Goal: Task Accomplishment & Management: Manage account settings

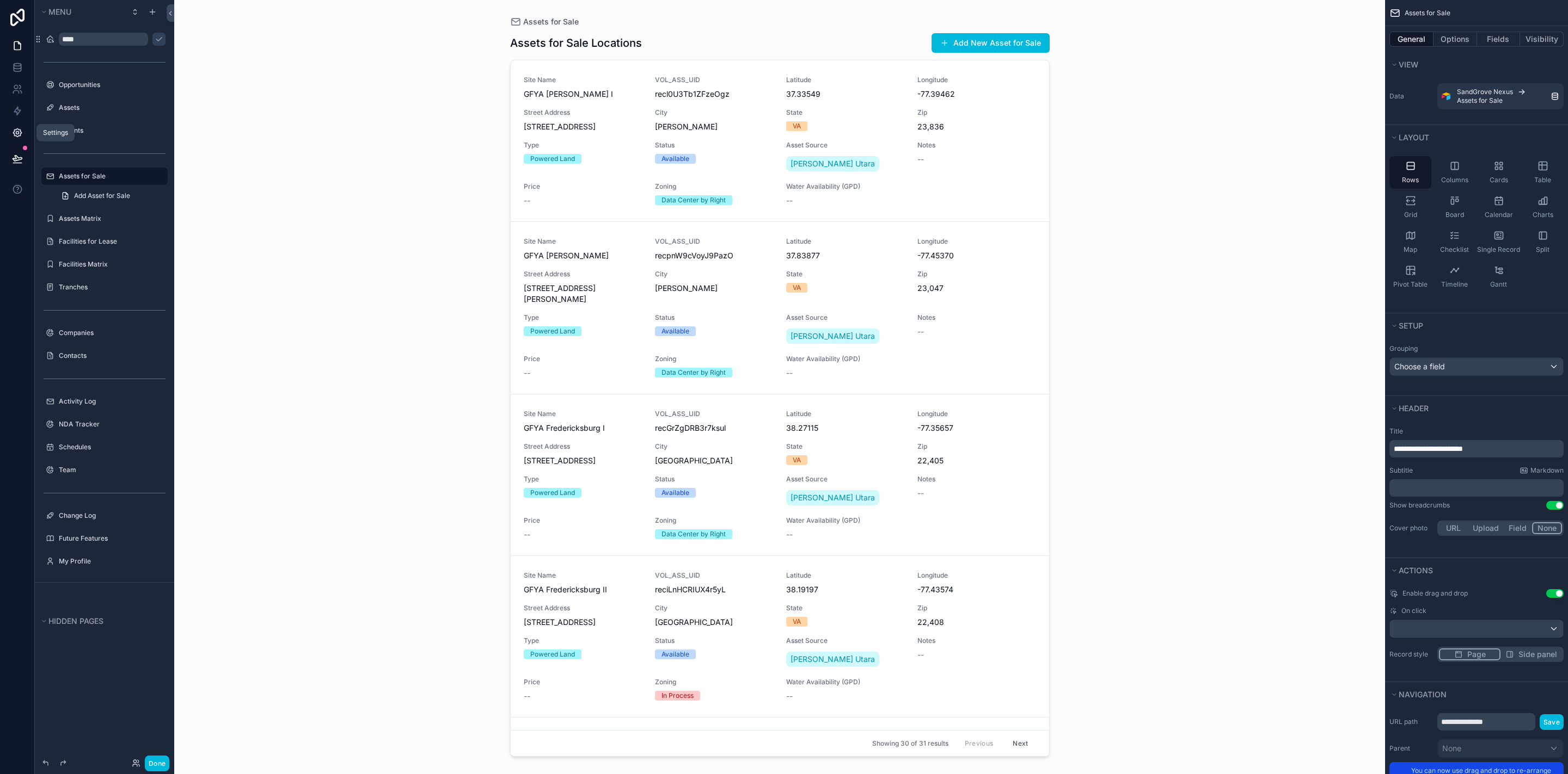
click at [14, 131] on icon at bounding box center [18, 133] width 8 height 8
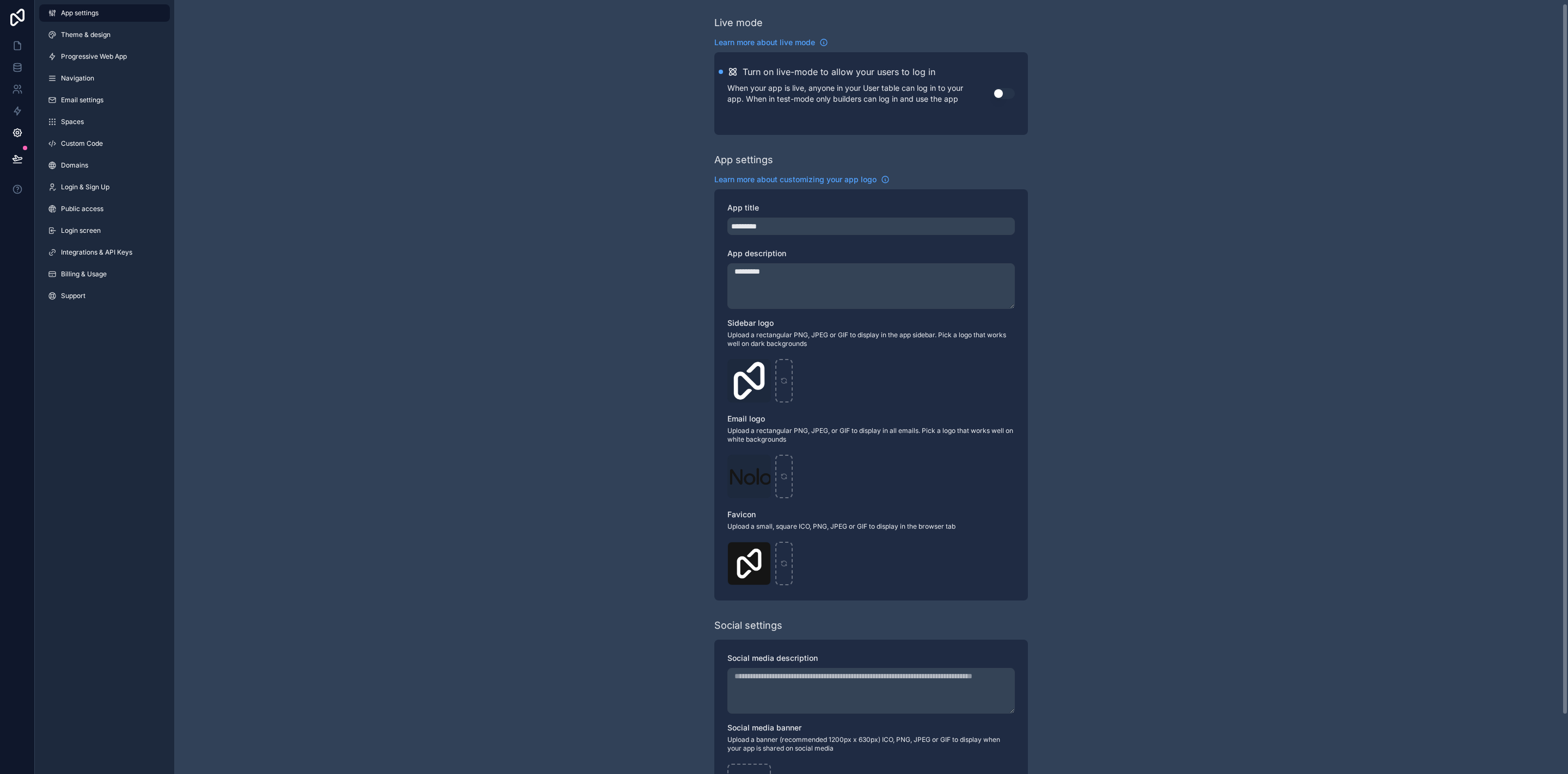
scroll to position [68, 0]
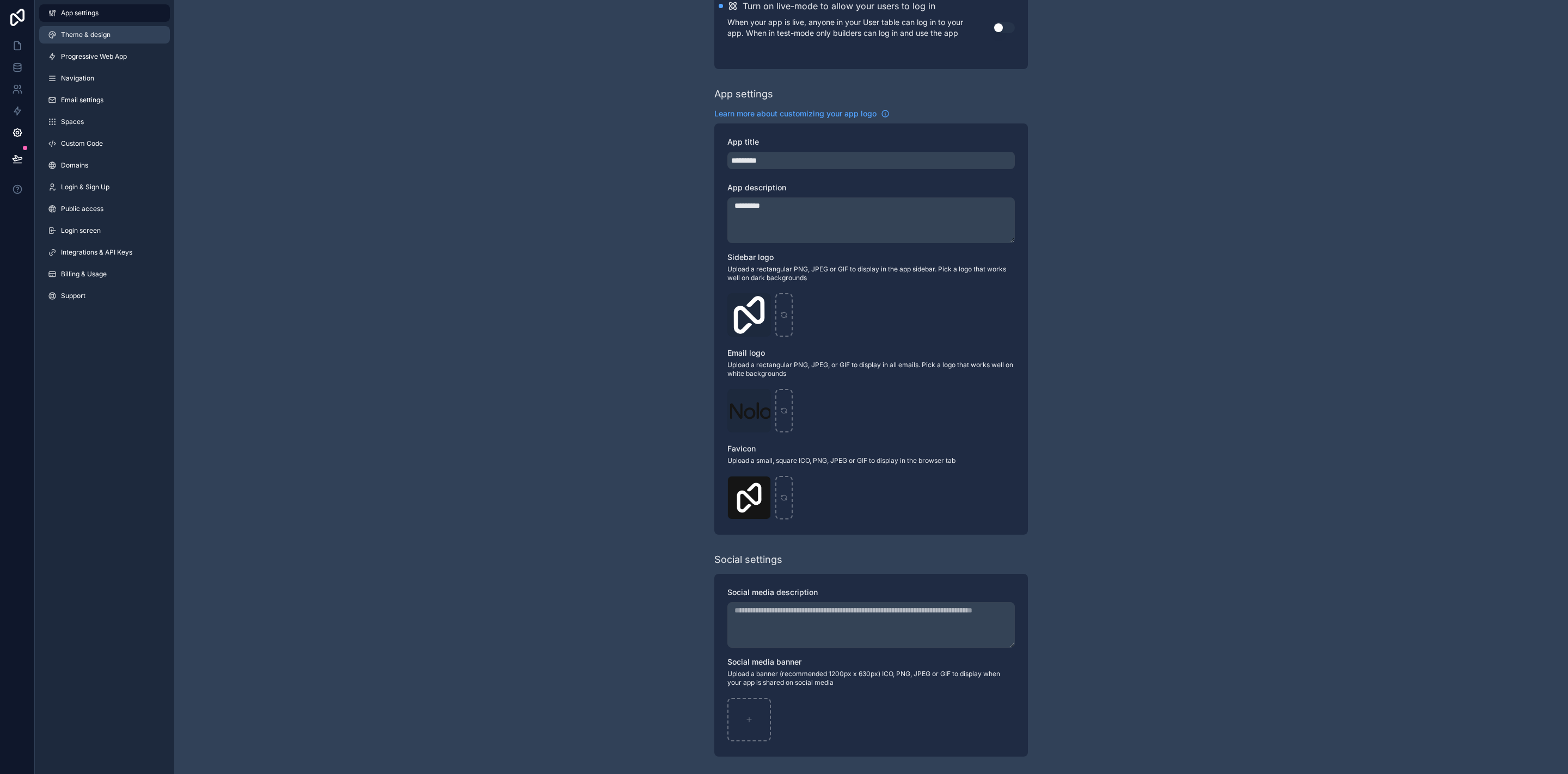
click at [95, 38] on span "Theme & design" at bounding box center [85, 34] width 49 height 8
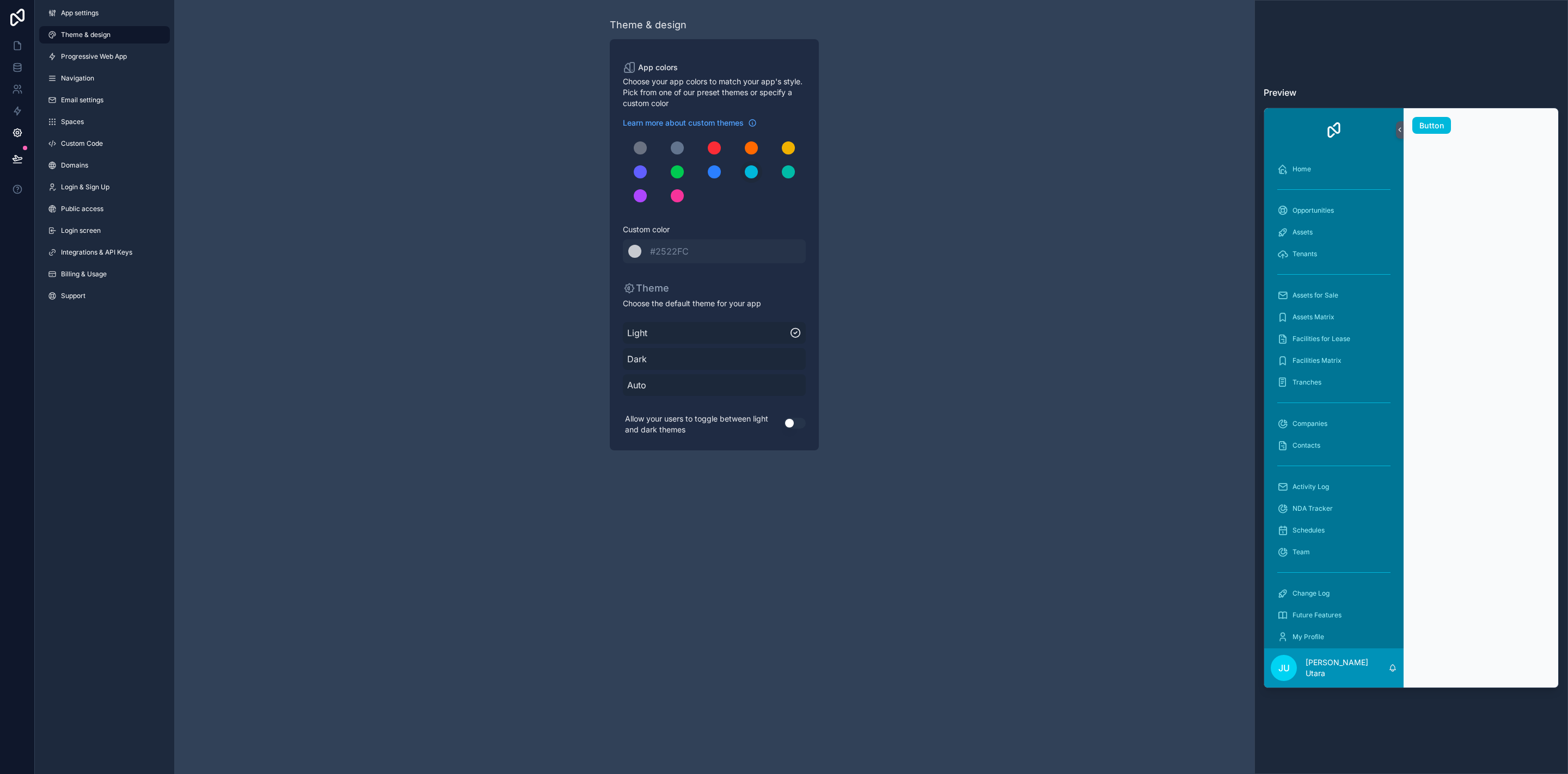
click at [788, 426] on button "Use setting" at bounding box center [794, 423] width 22 height 11
click at [14, 39] on link at bounding box center [17, 46] width 34 height 22
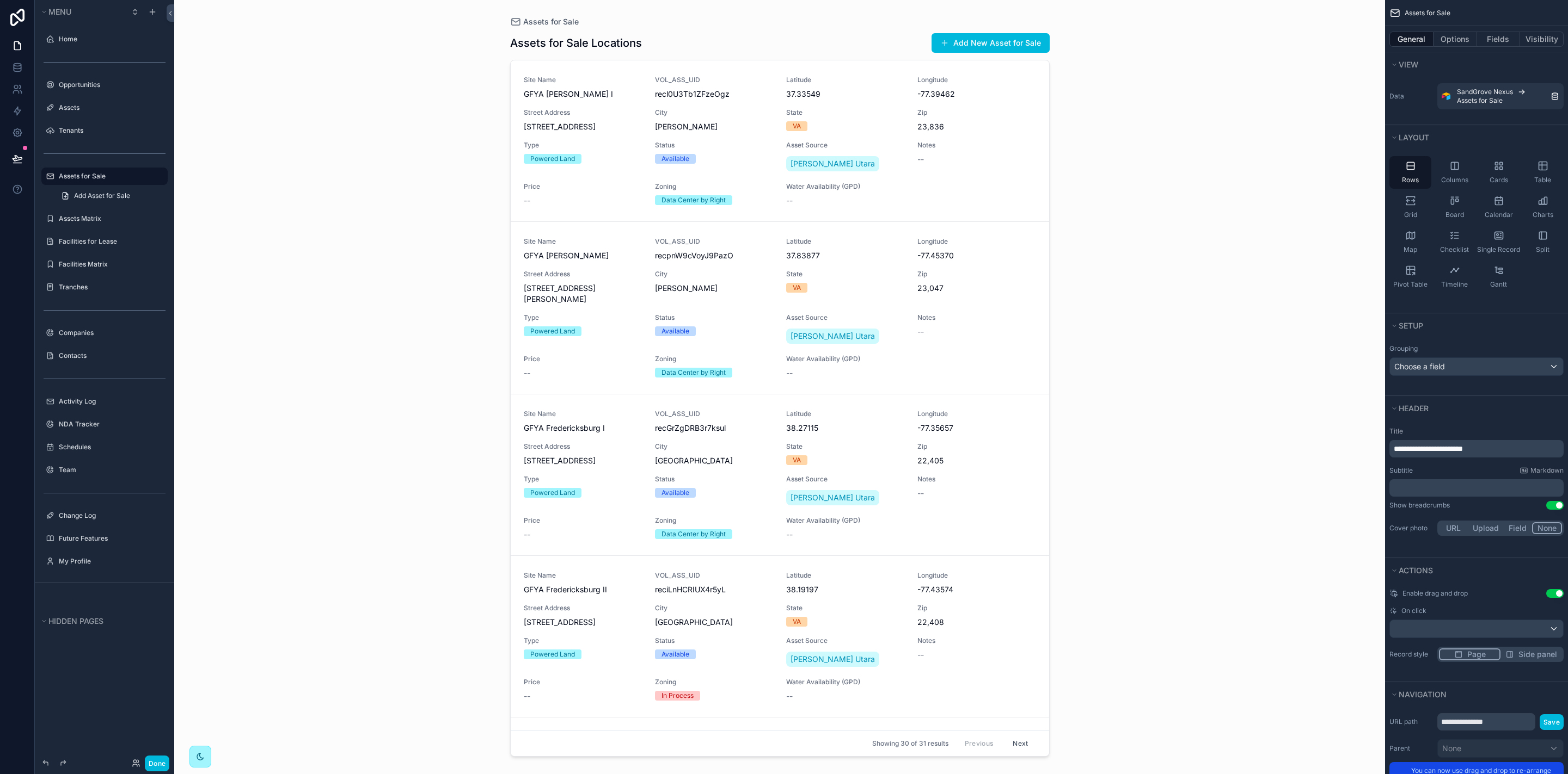
click at [197, 746] on div "scrollable content" at bounding box center [200, 757] width 22 height 22
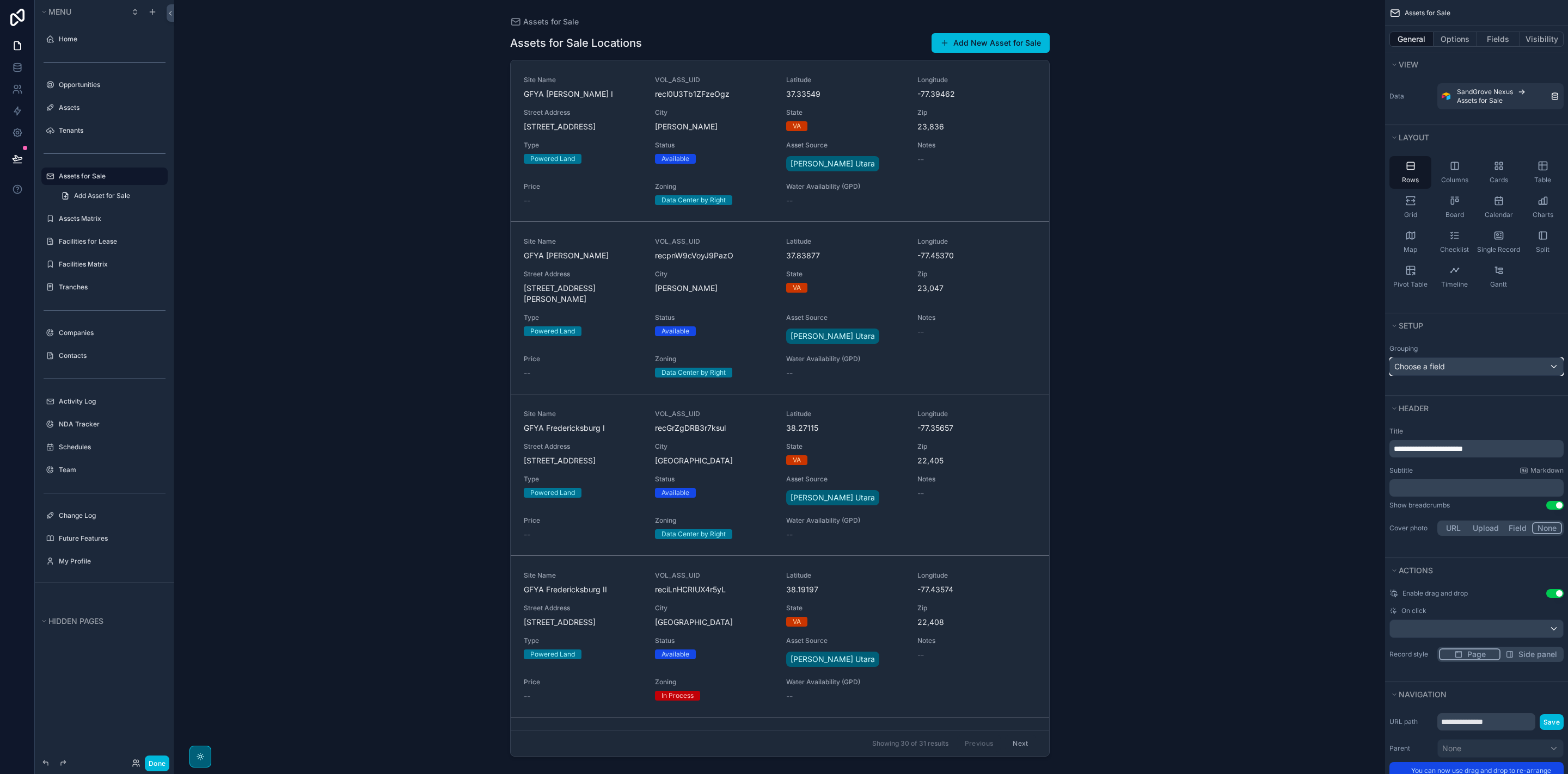
click at [1468, 368] on div "Choose a field" at bounding box center [1476, 366] width 173 height 18
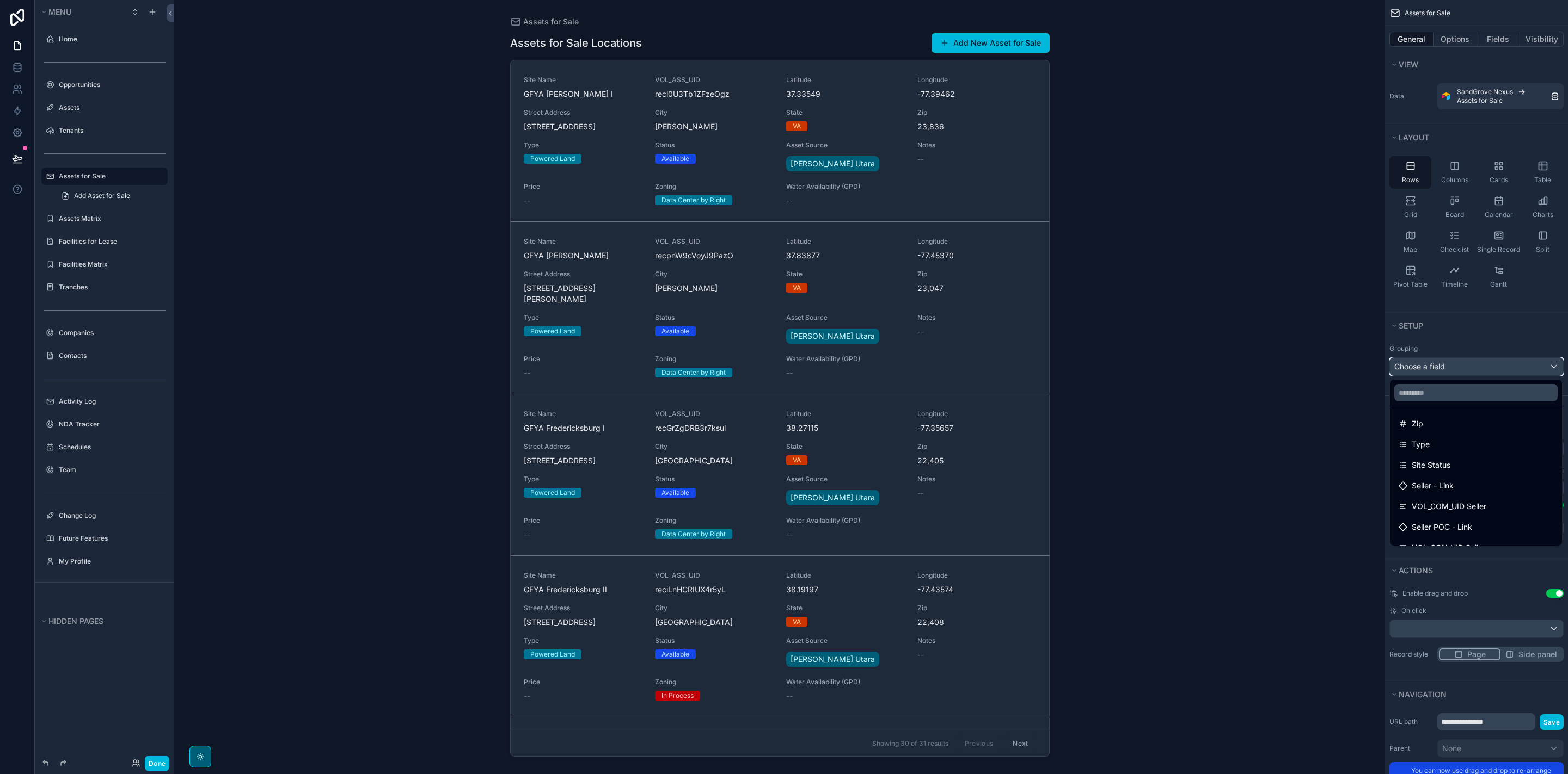
scroll to position [169, 0]
click at [1292, 405] on div "Assets for Sale Assets for Sale Locations Add New Asset for Sale Site Name GFYA…" at bounding box center [779, 387] width 1211 height 774
click at [1306, 327] on div "Assets for Sale Assets for Sale Locations Add New Asset for Sale Site Name GFYA…" at bounding box center [779, 387] width 1211 height 774
click at [1505, 340] on div "scrollable content" at bounding box center [784, 387] width 1568 height 774
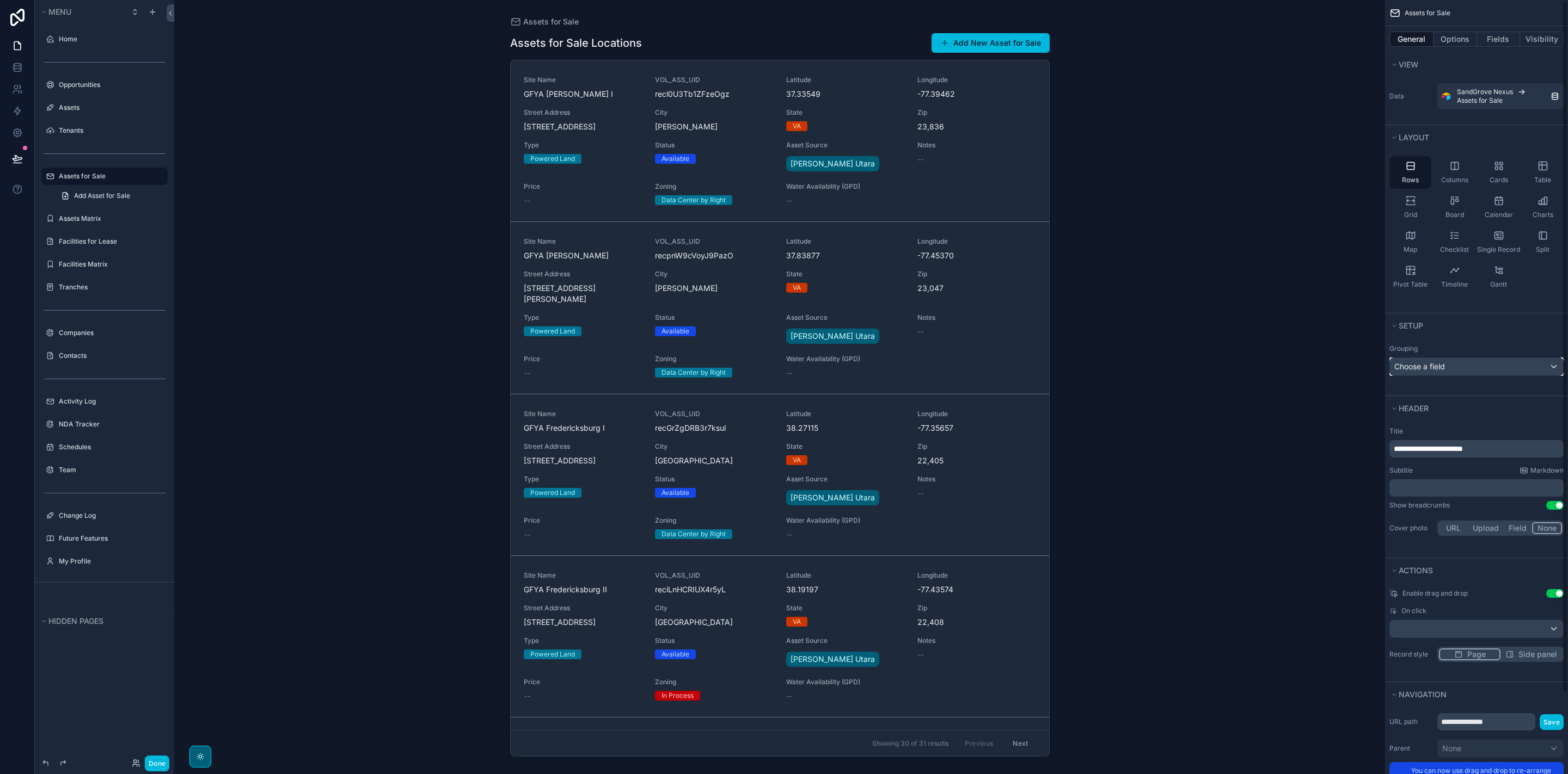
click at [1515, 370] on div "Choose a field" at bounding box center [1476, 366] width 173 height 18
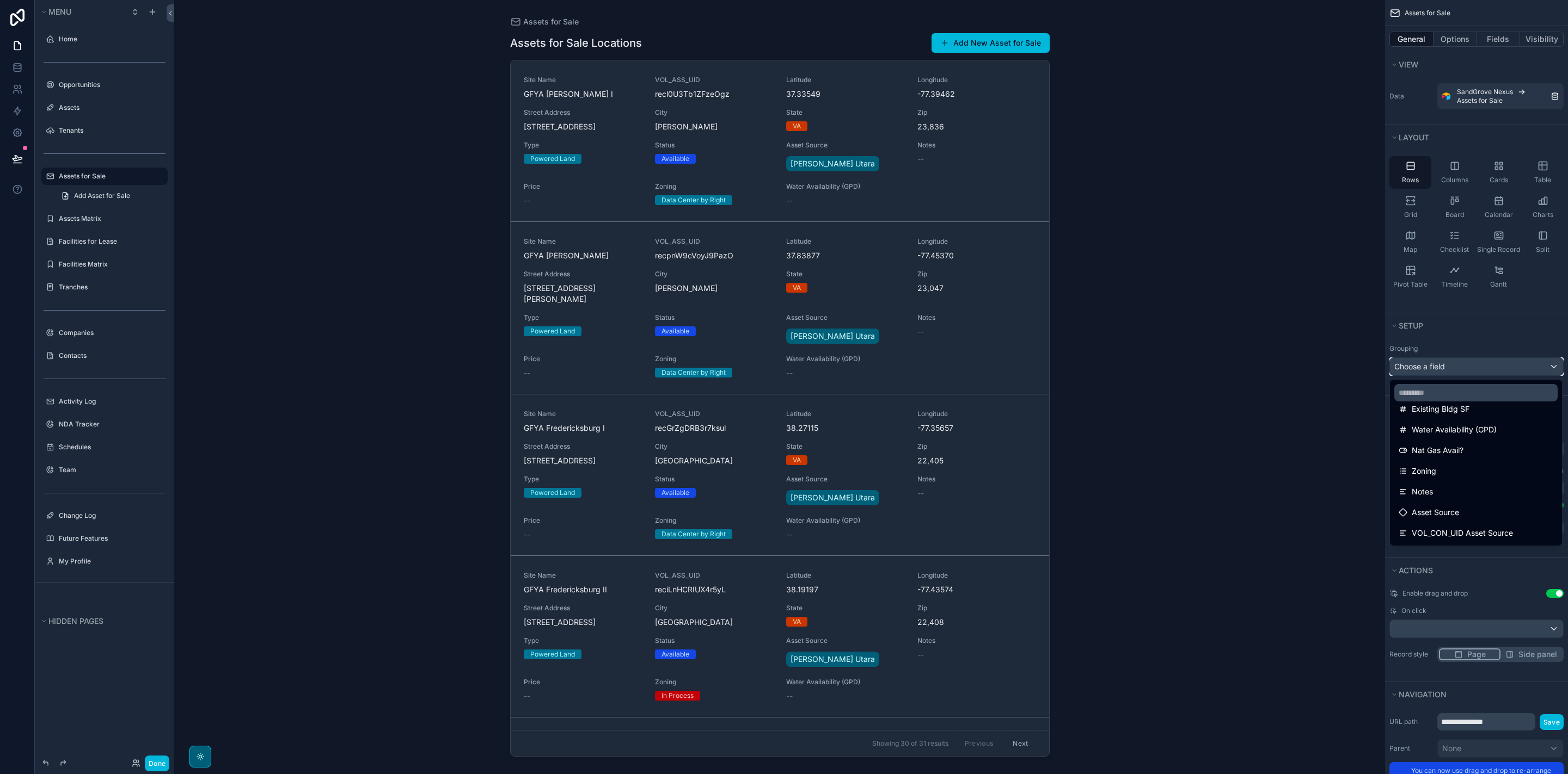
scroll to position [636, 0]
click at [1497, 475] on div "Deal Stage" at bounding box center [1476, 472] width 155 height 13
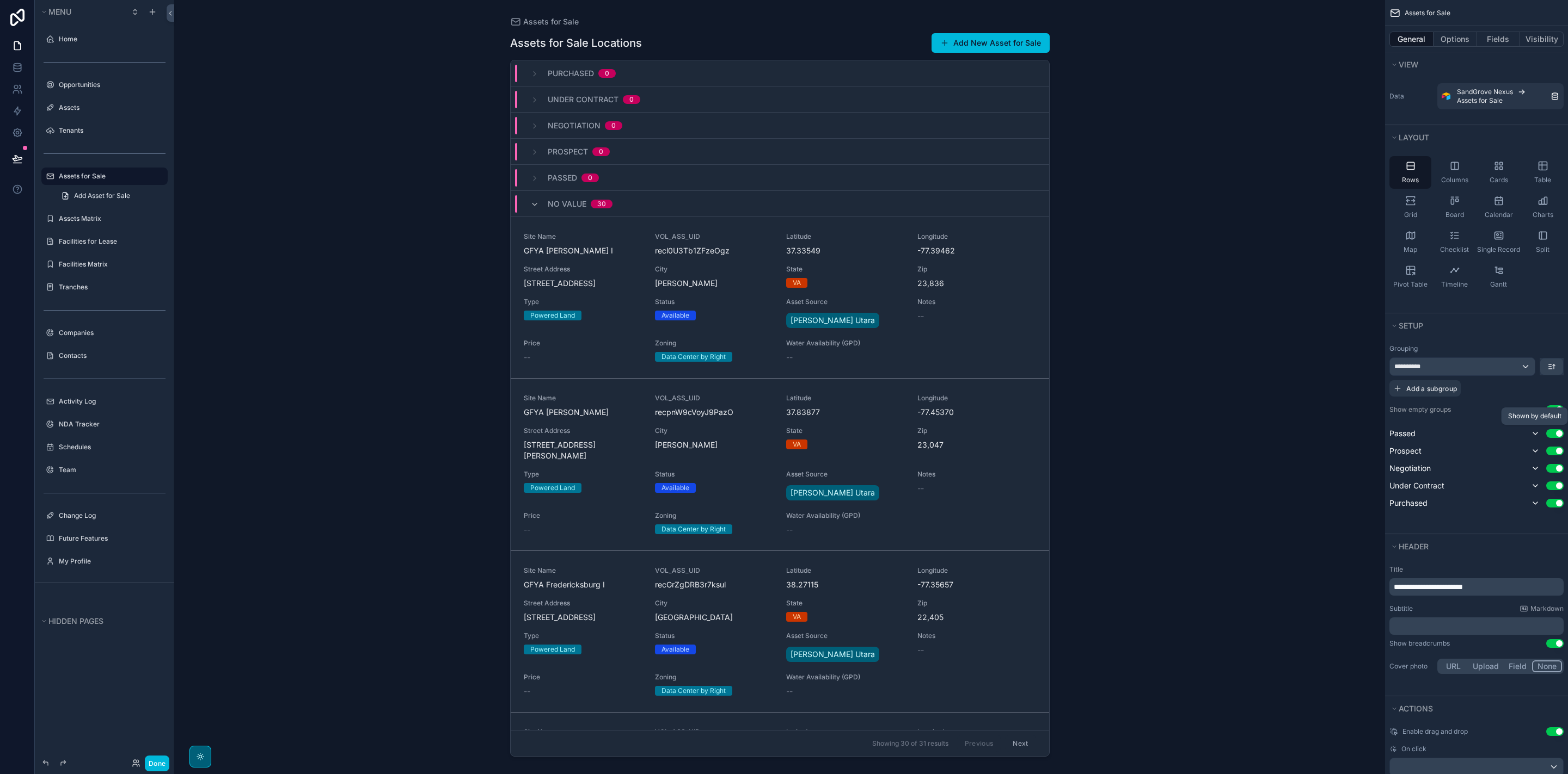
click at [1537, 435] on icon "scrollable content" at bounding box center [1535, 433] width 8 height 8
click at [1535, 437] on icon "scrollable content" at bounding box center [1535, 433] width 8 height 8
click at [1555, 433] on button "Use setting" at bounding box center [1555, 433] width 18 height 8
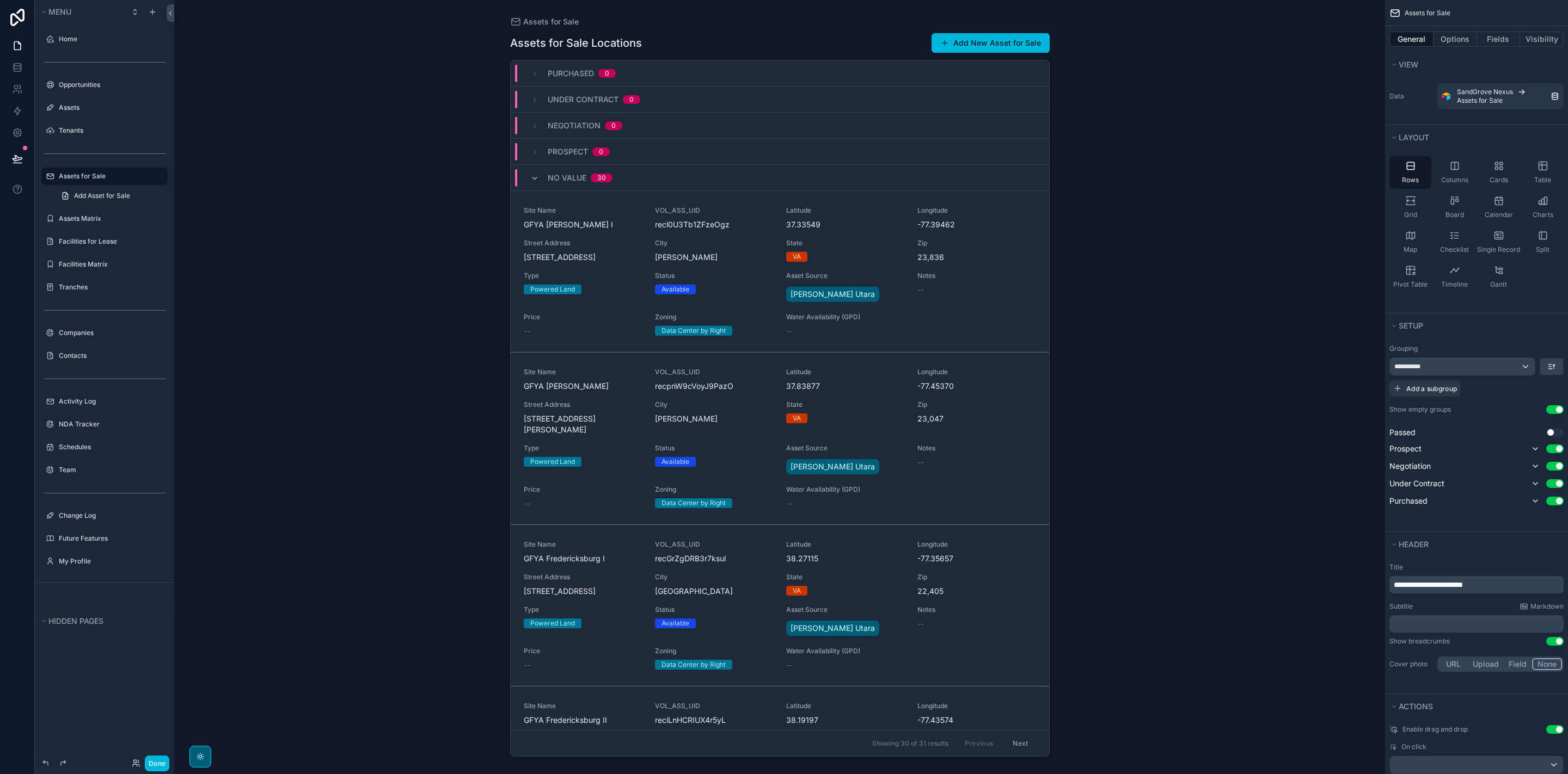
click at [1555, 433] on button "Use setting" at bounding box center [1555, 433] width 18 height 8
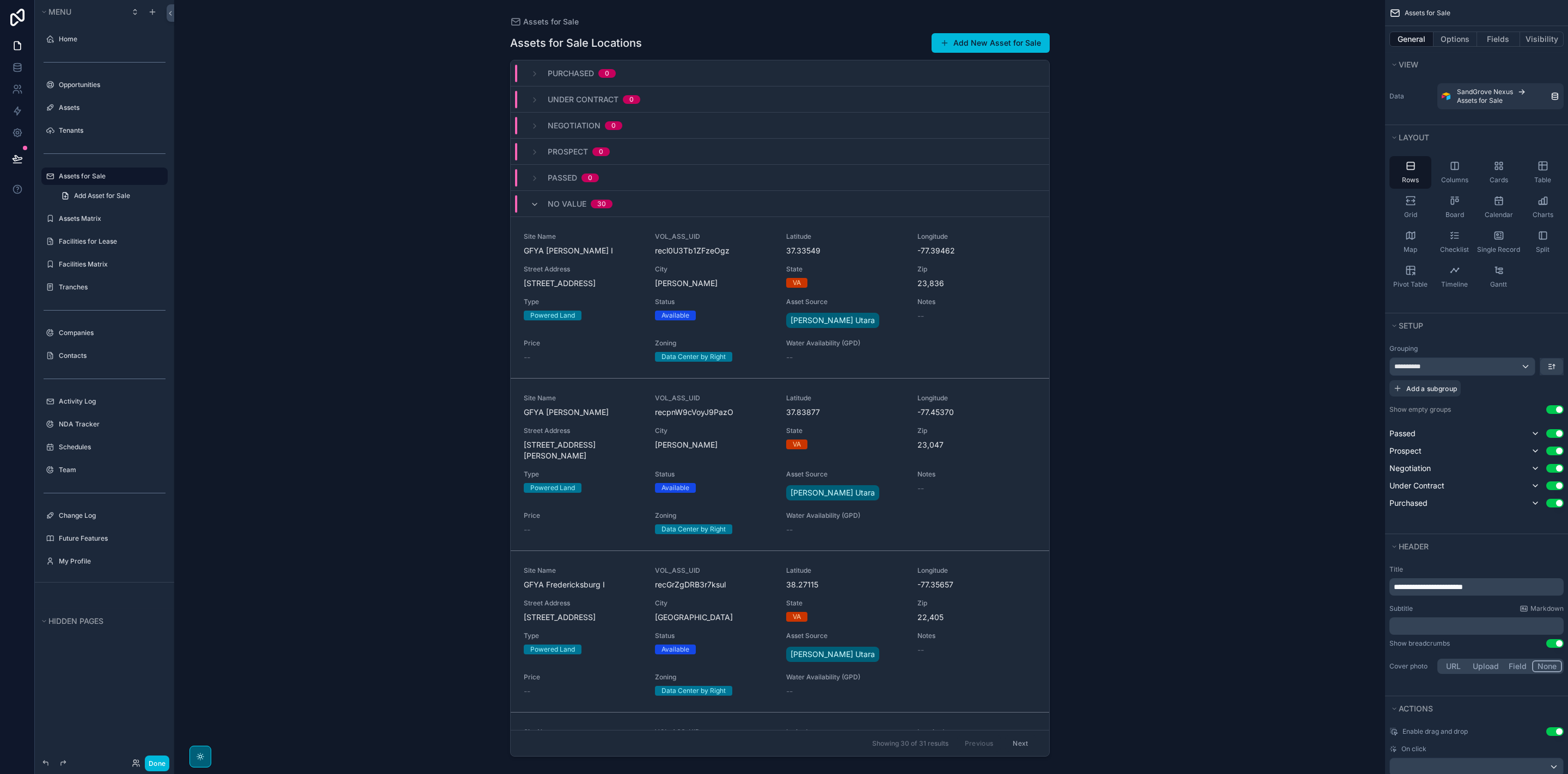
click at [1552, 411] on button "Use setting" at bounding box center [1555, 409] width 18 height 8
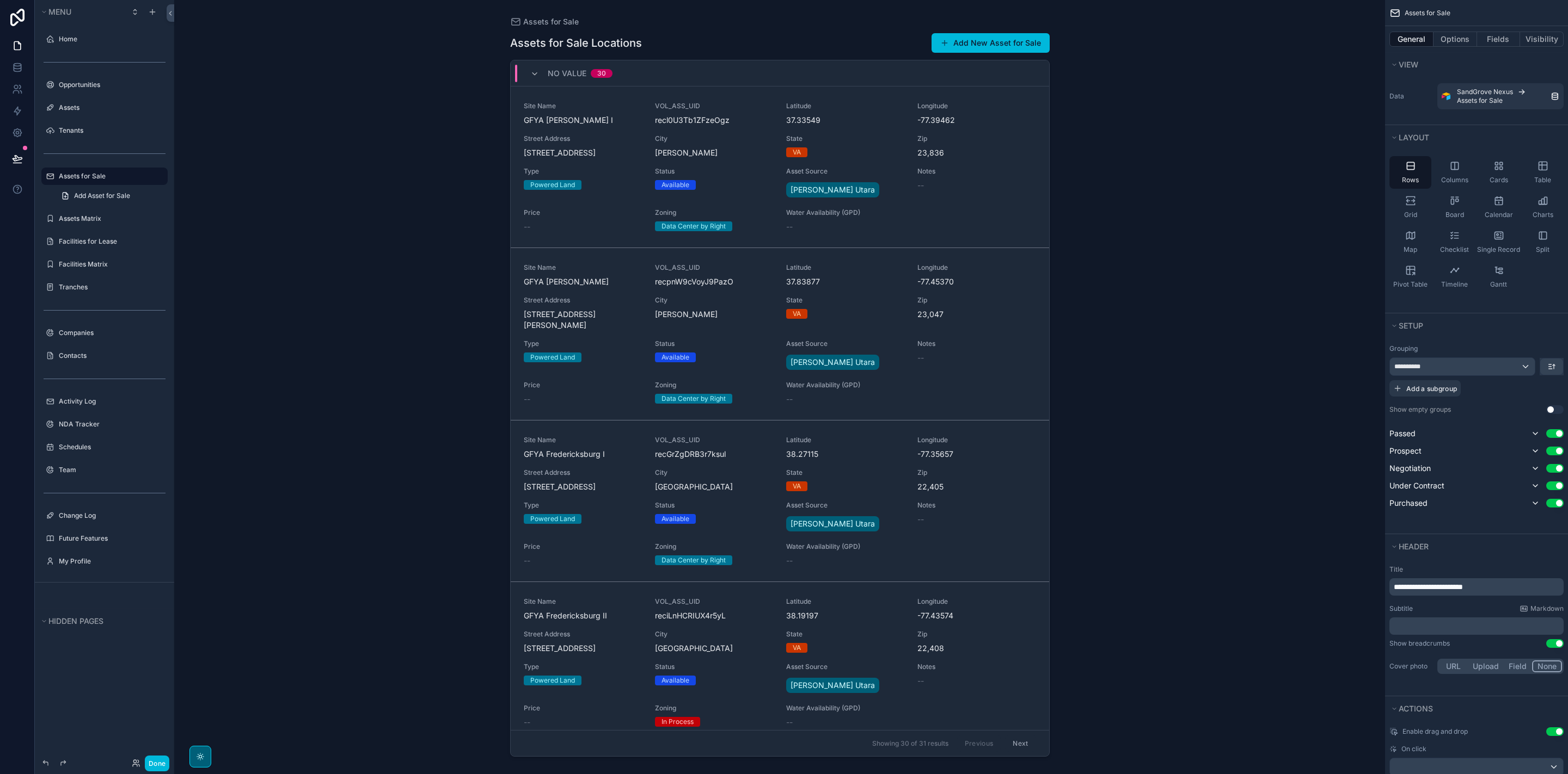
click at [1552, 411] on button "Use setting" at bounding box center [1555, 409] width 18 height 8
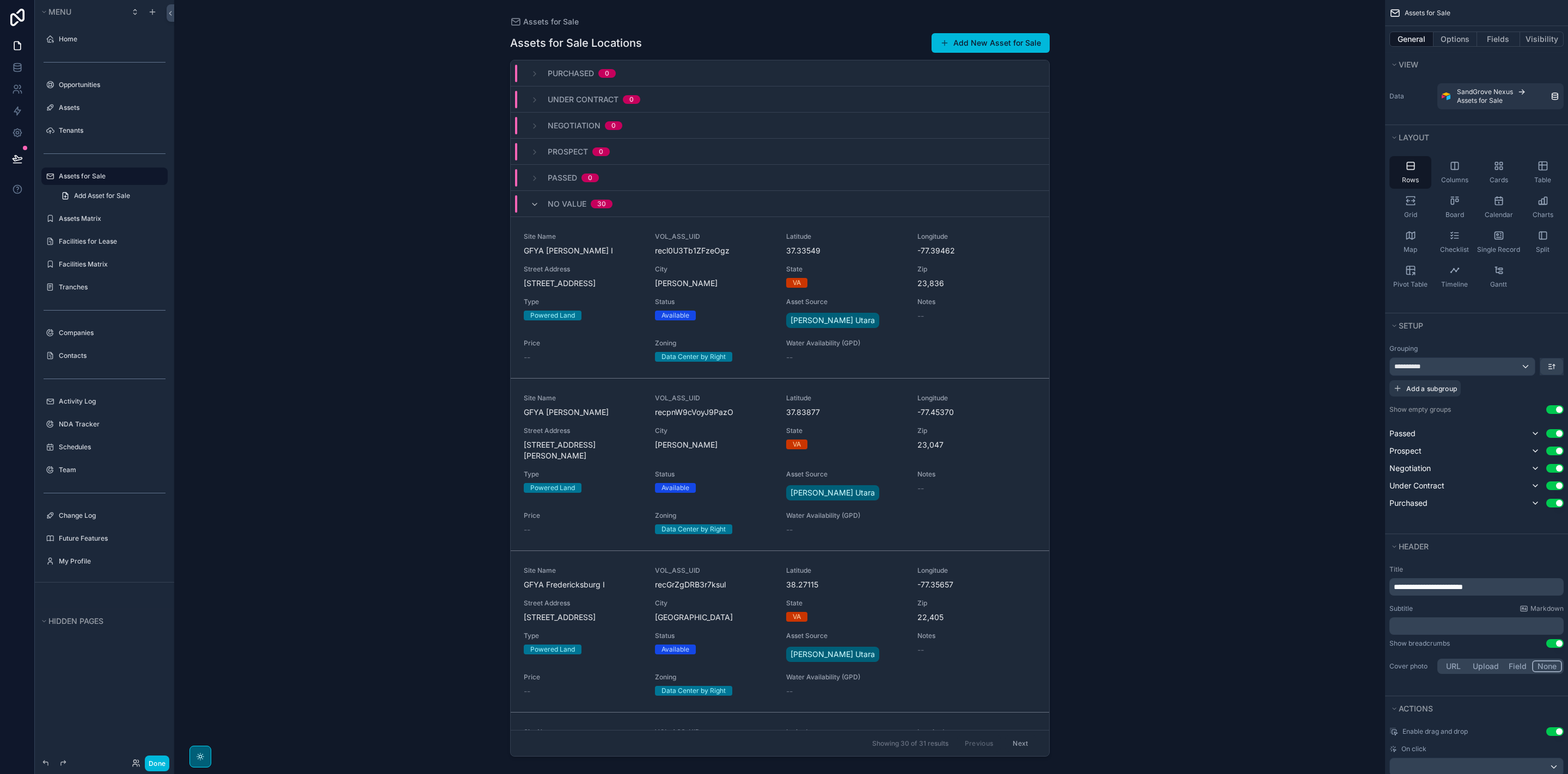
click at [1532, 433] on icon "scrollable content" at bounding box center [1535, 433] width 8 height 8
click at [1536, 502] on icon "scrollable content" at bounding box center [1535, 503] width 8 height 8
click at [1535, 490] on div "Collapsed by default" at bounding box center [1529, 485] width 63 height 8
click at [1537, 504] on icon "scrollable content" at bounding box center [1535, 503] width 8 height 8
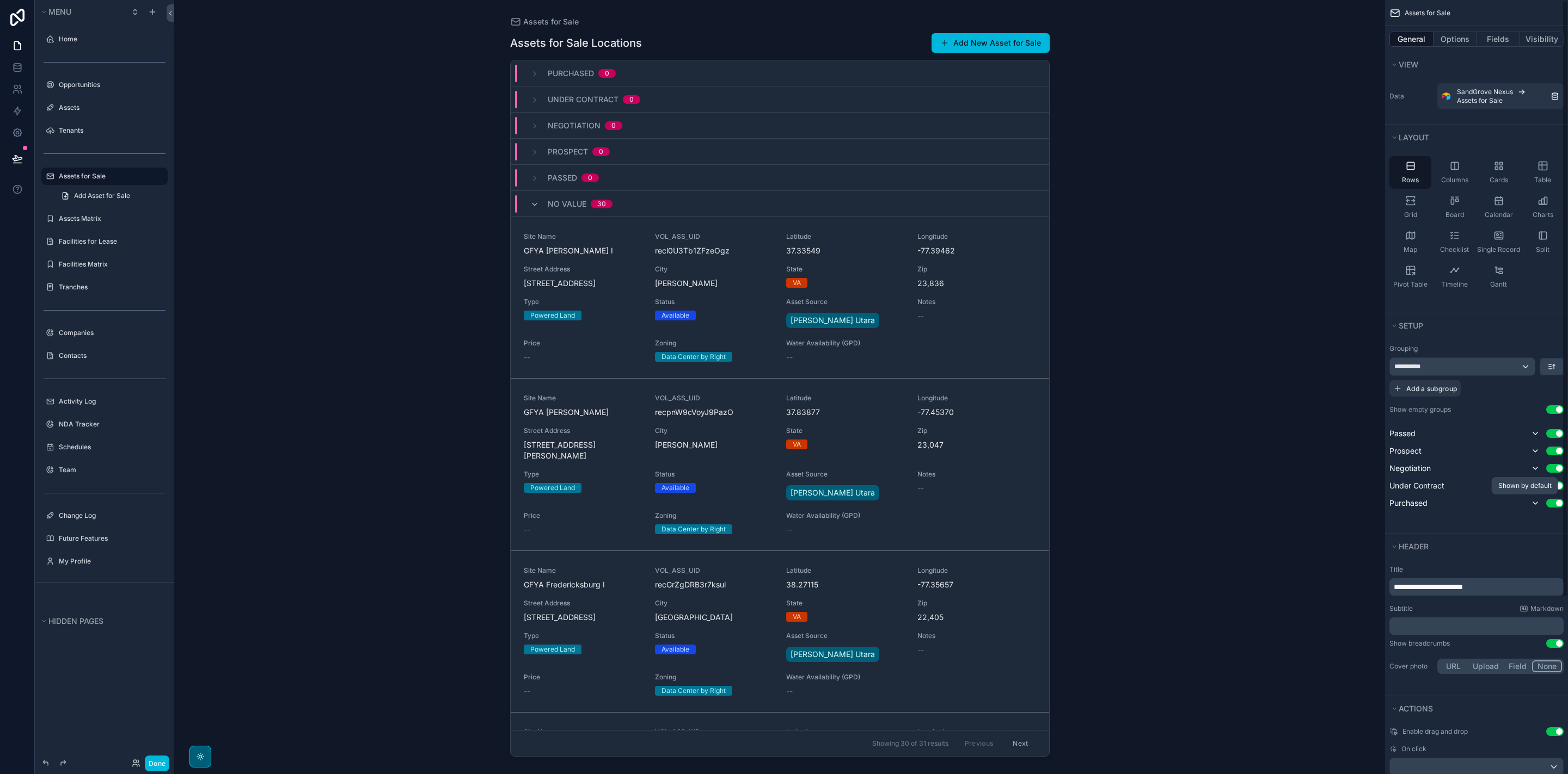
click at [1535, 504] on icon "scrollable content" at bounding box center [1535, 503] width 8 height 8
click at [1532, 437] on icon "scrollable content" at bounding box center [1535, 433] width 8 height 8
click at [1463, 585] on span "**********" at bounding box center [1428, 587] width 69 height 8
click at [1179, 374] on div "Assets for Sale Assets for Sale Add New Asset for Sale Purchased 0 Under Contra…" at bounding box center [779, 387] width 1211 height 774
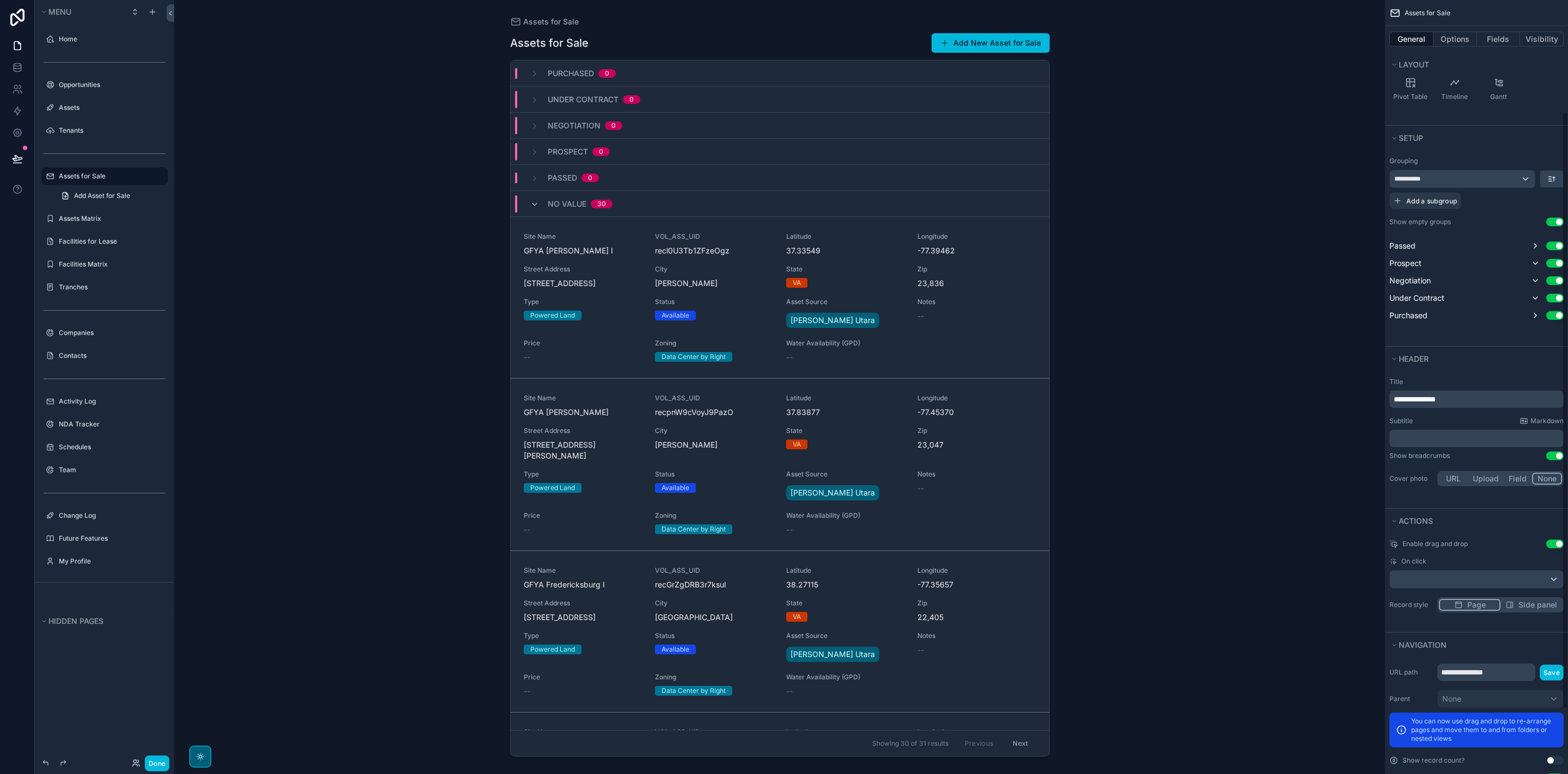
scroll to position [204, 0]
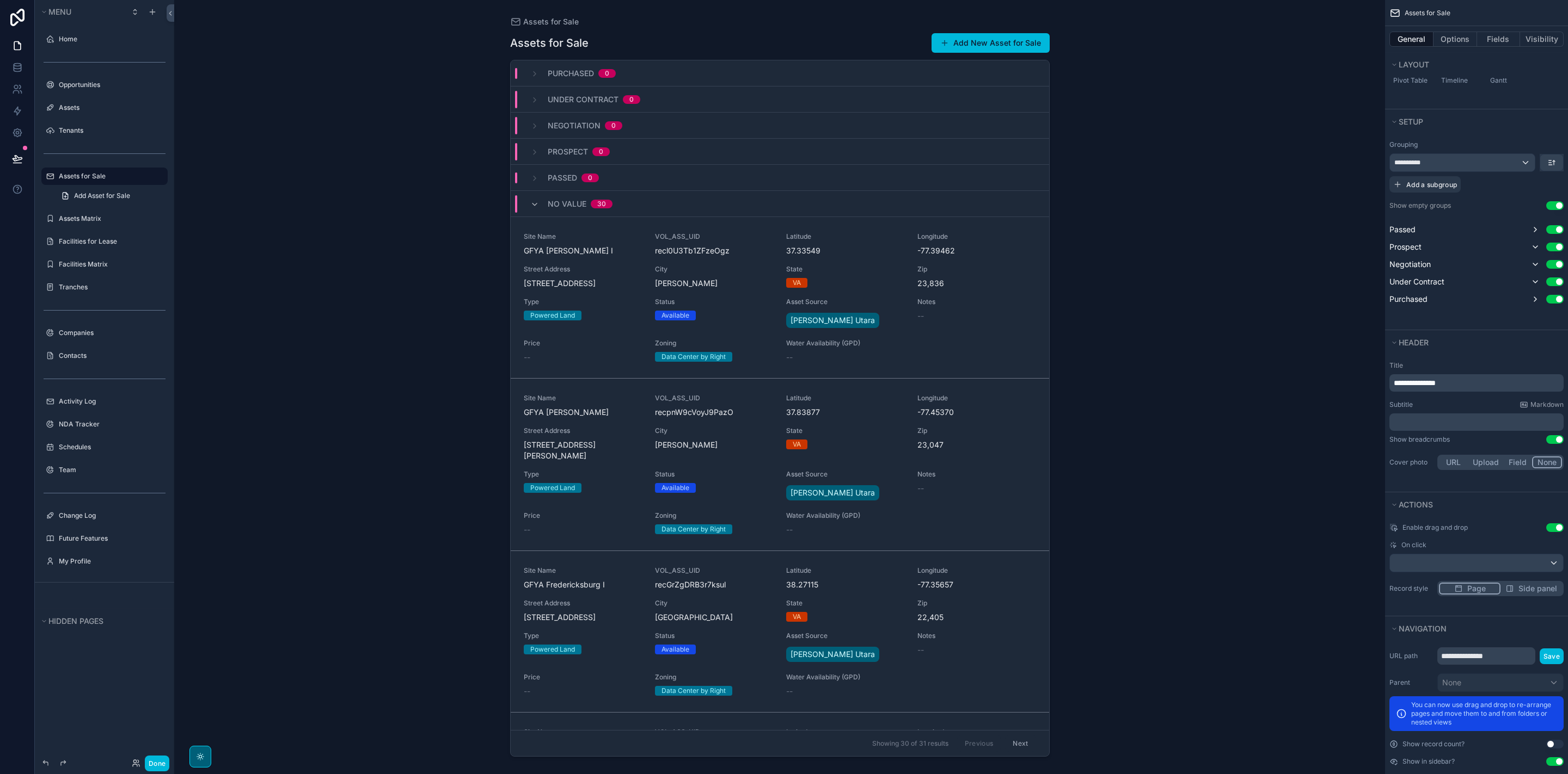
click at [1517, 461] on button "Field" at bounding box center [1518, 463] width 28 height 12
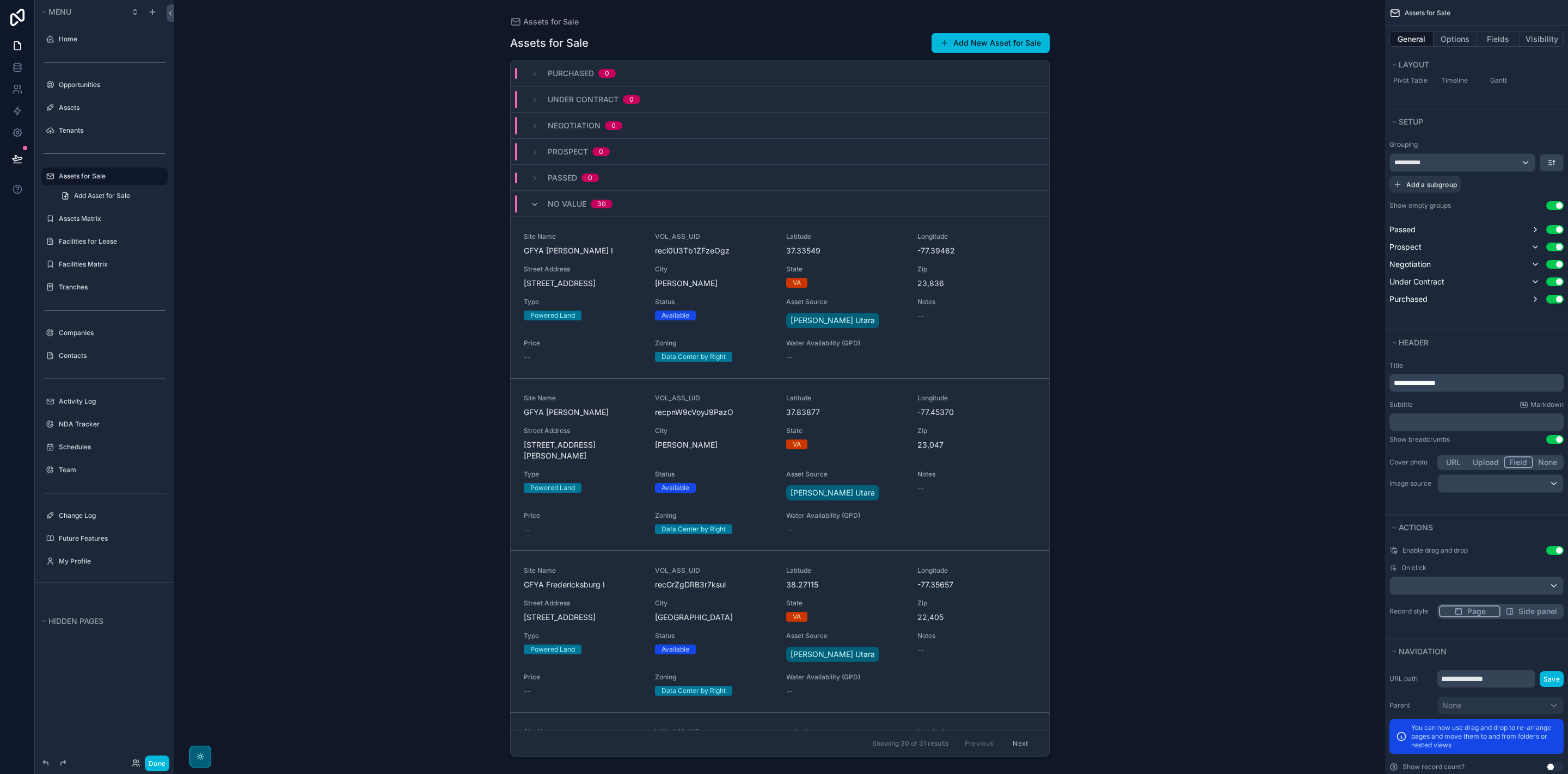
click at [1539, 459] on button "None" at bounding box center [1547, 463] width 28 height 12
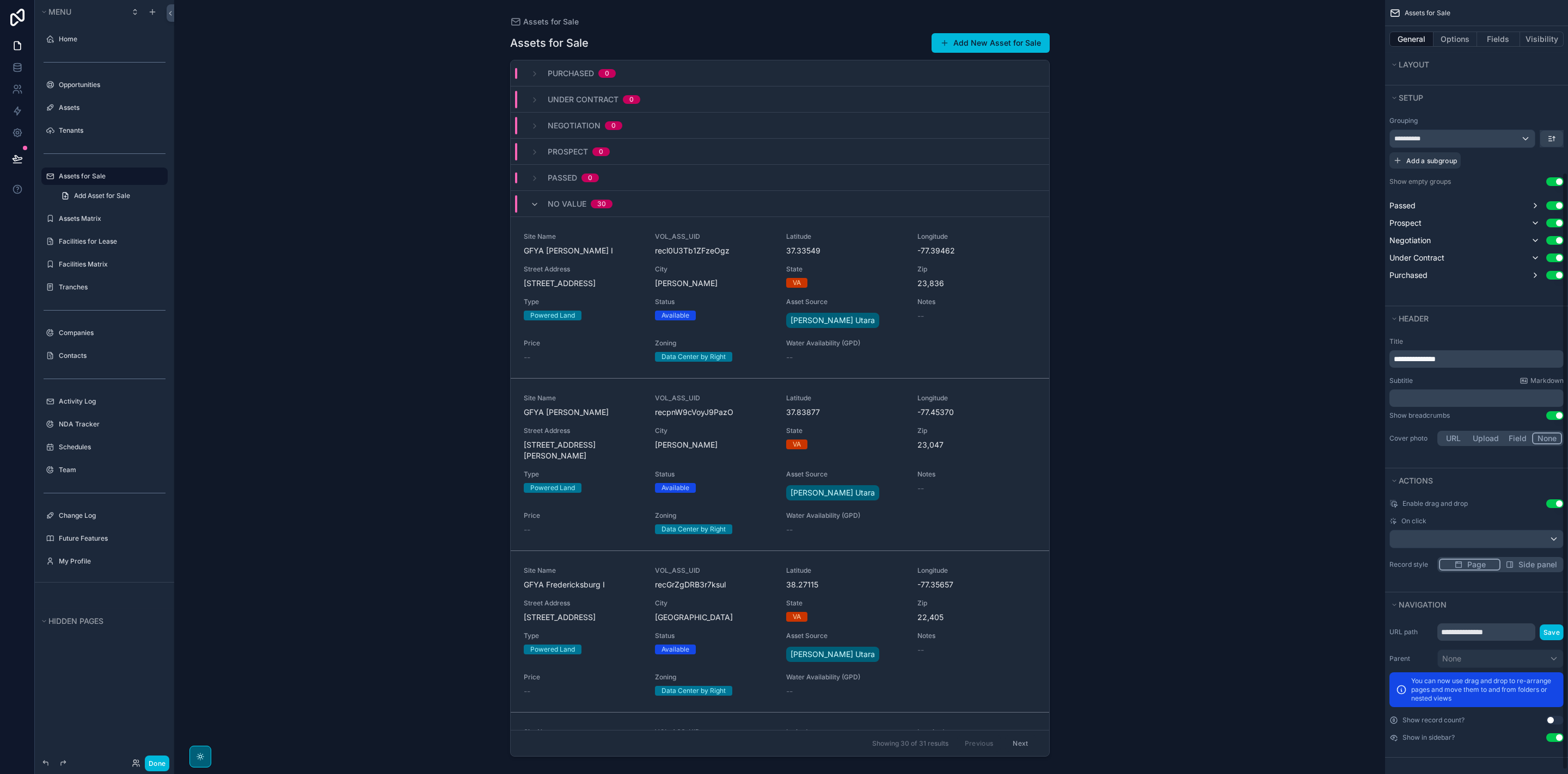
scroll to position [229, 0]
click at [1551, 720] on button "Use setting" at bounding box center [1555, 719] width 18 height 8
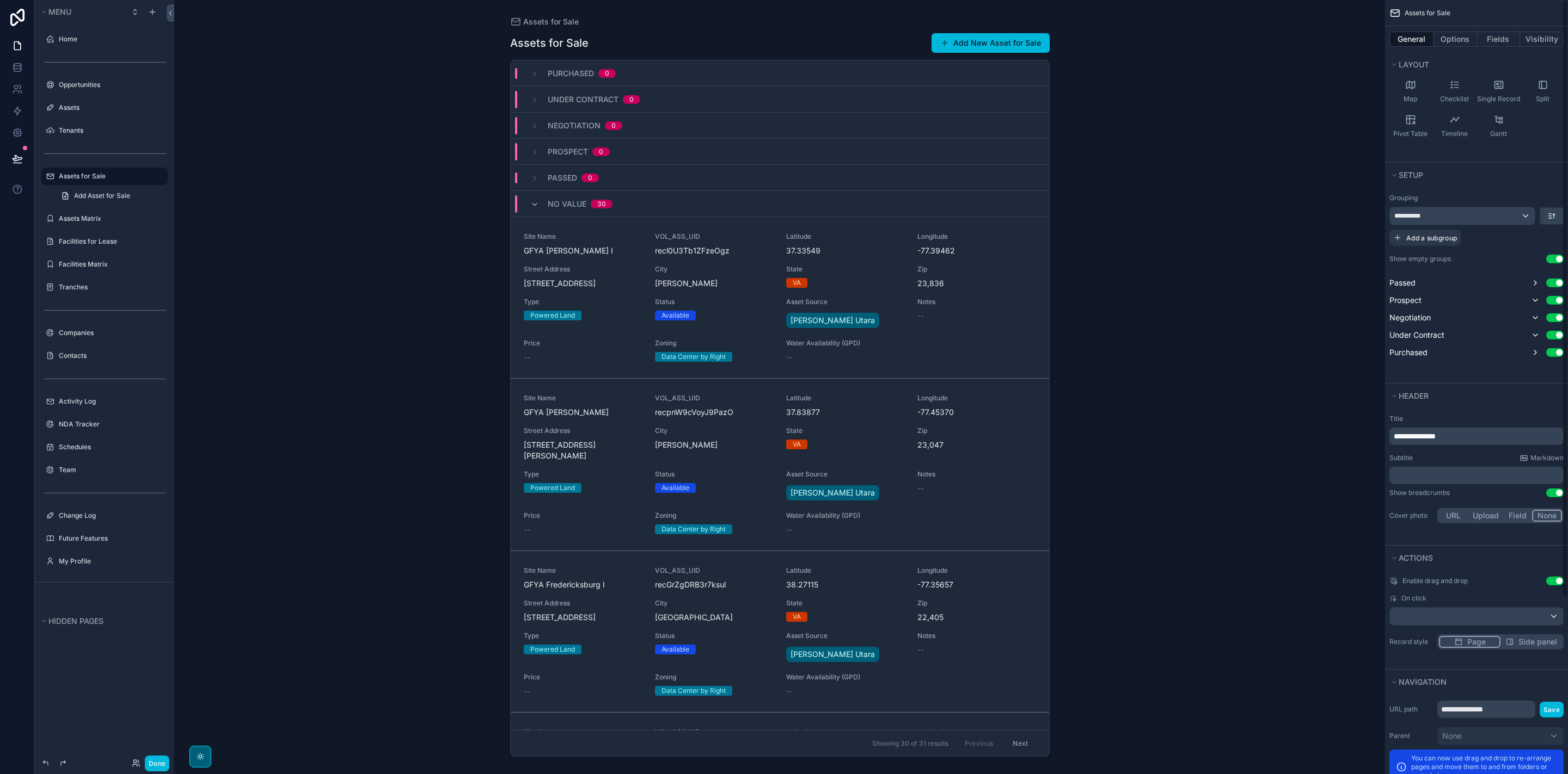
scroll to position [0, 0]
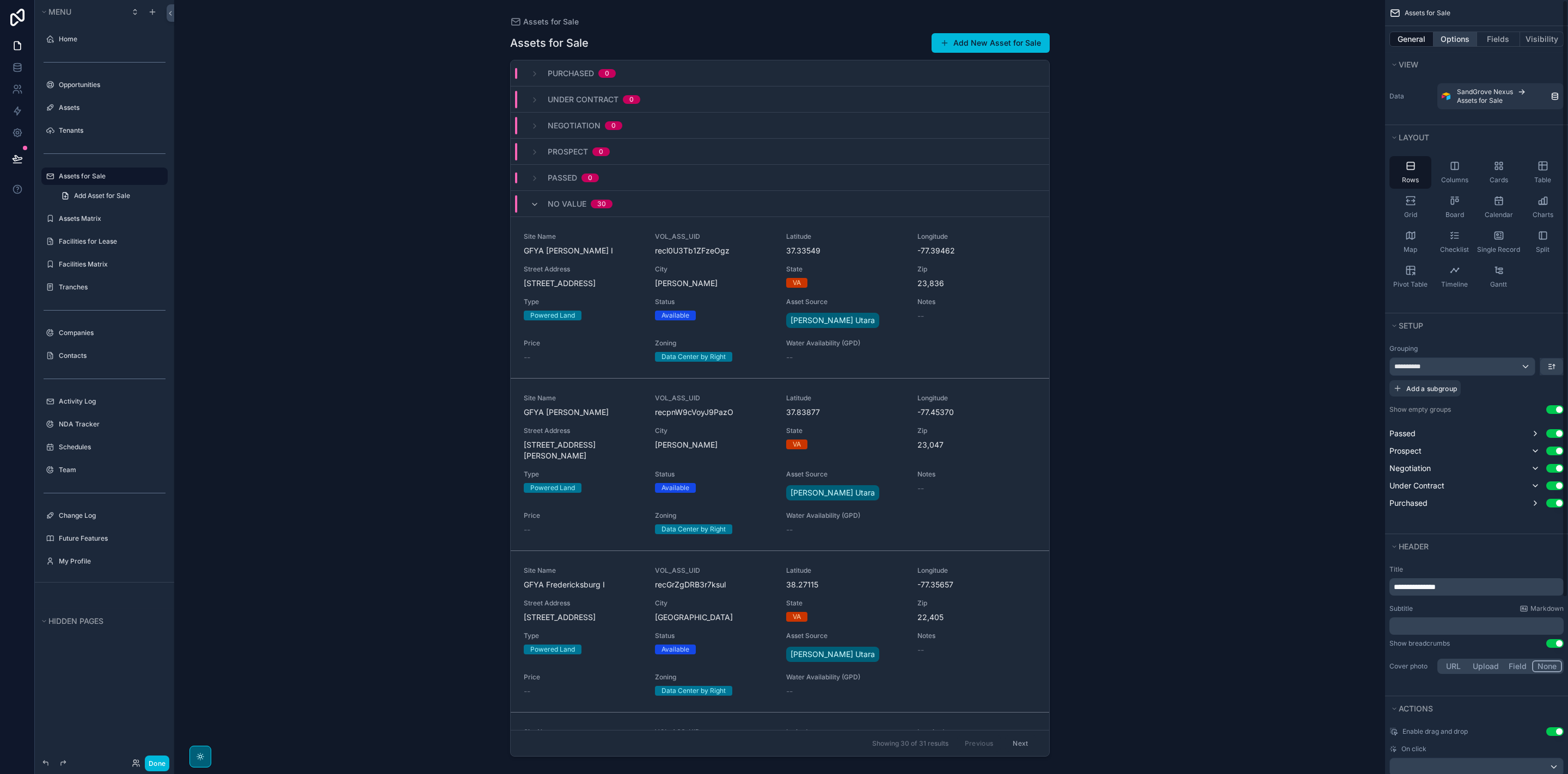
click at [1463, 38] on button "Options" at bounding box center [1455, 39] width 44 height 15
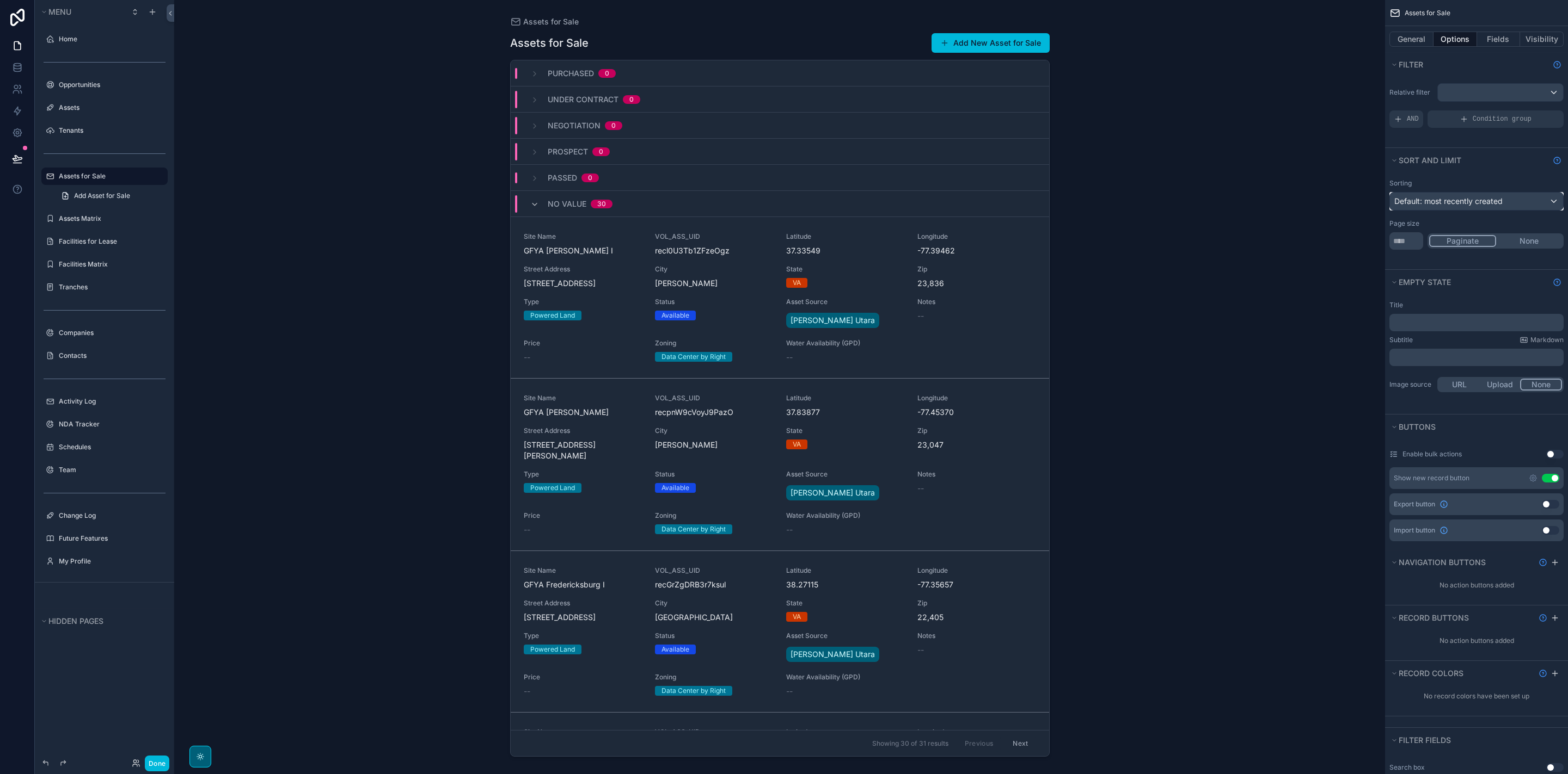
click at [1499, 200] on span "Default: most recently created" at bounding box center [1447, 201] width 108 height 9
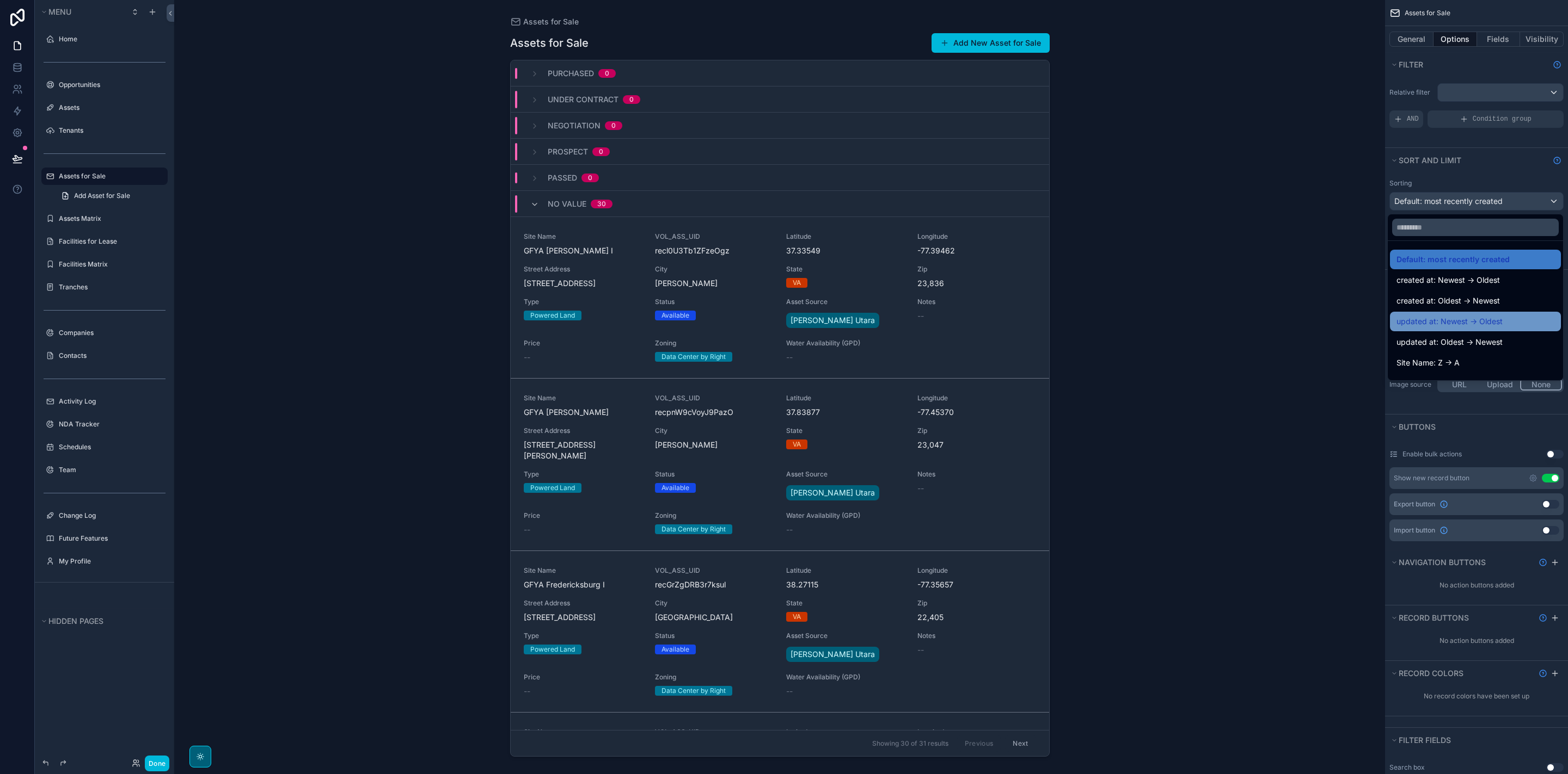
click at [1493, 321] on span "updated at: Newest -> Oldest" at bounding box center [1449, 322] width 106 height 13
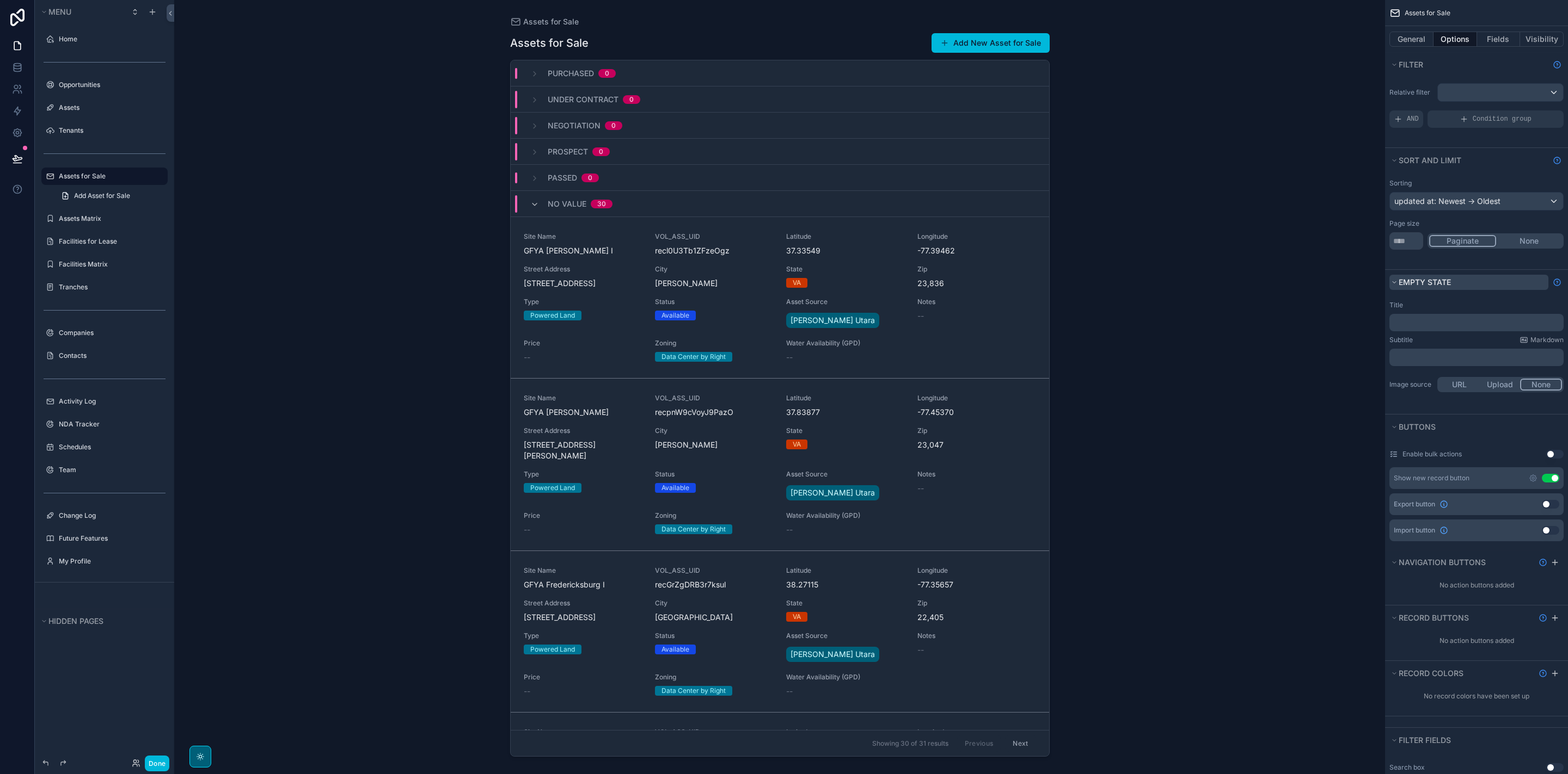
click at [1400, 283] on span "Empty state" at bounding box center [1425, 282] width 52 height 9
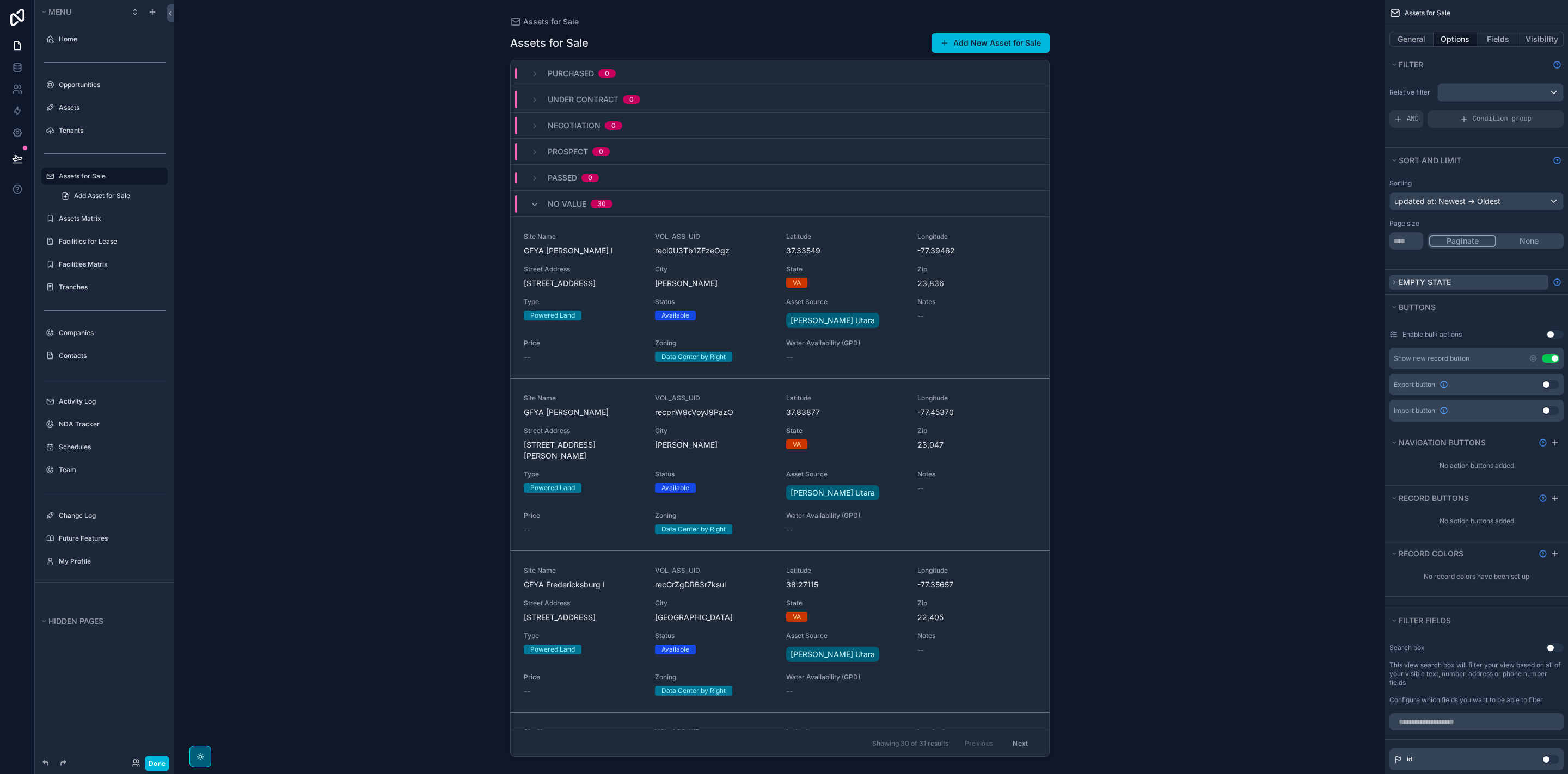
click at [1400, 282] on span "Empty state" at bounding box center [1425, 282] width 52 height 9
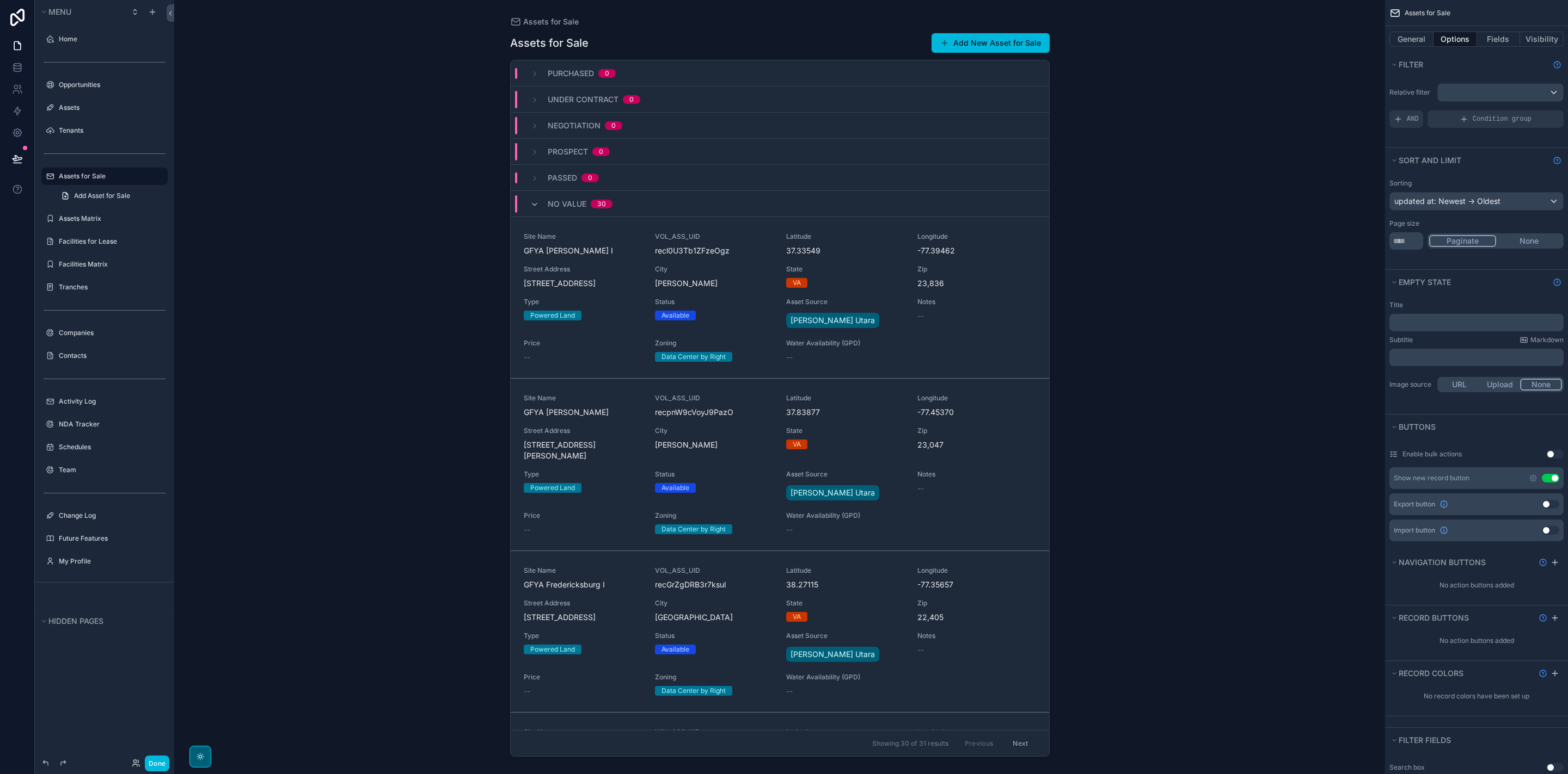
scroll to position [84, 0]
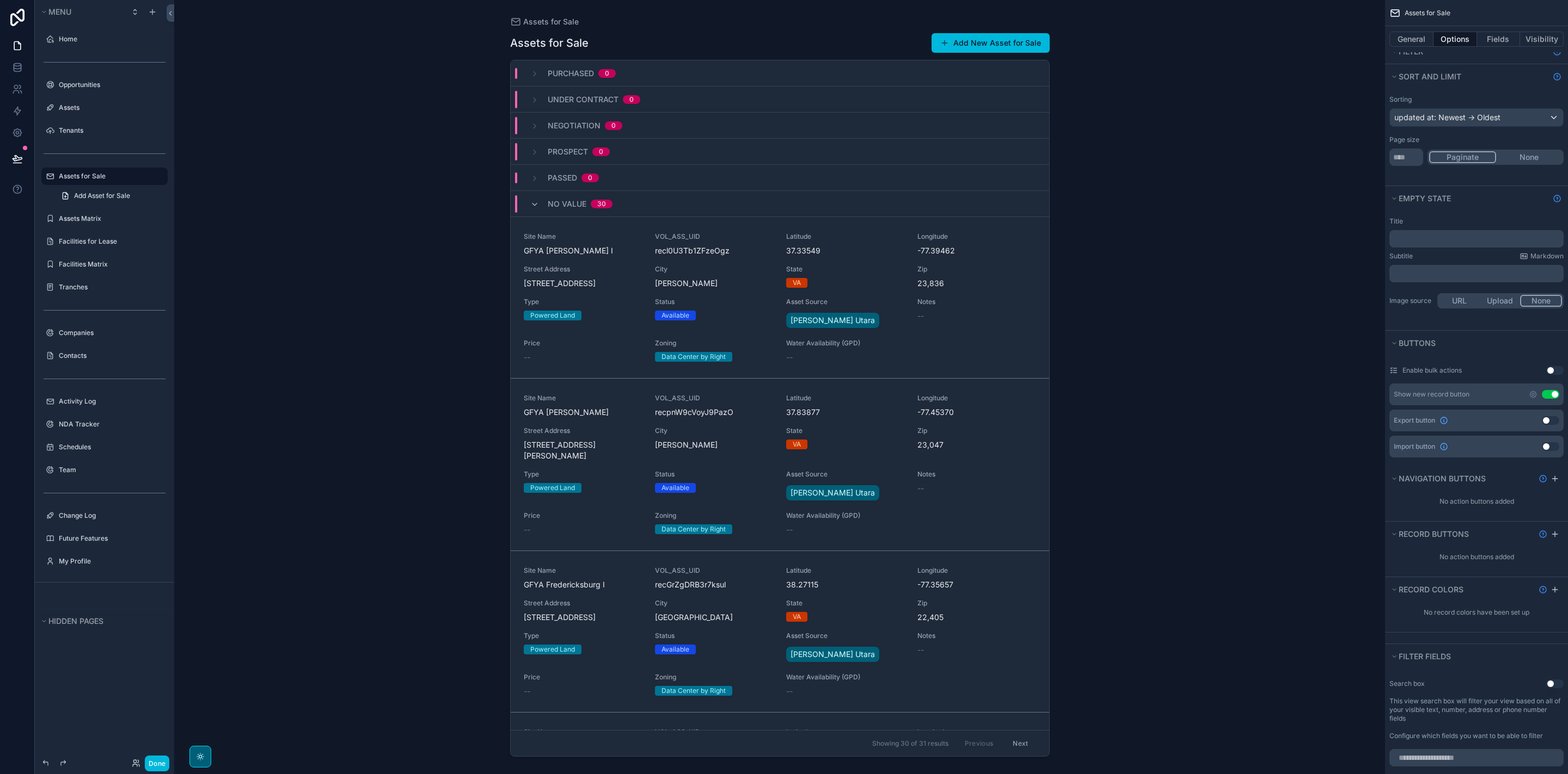
click at [1551, 370] on button "Use setting" at bounding box center [1555, 371] width 18 height 8
click at [1545, 421] on button "Use setting" at bounding box center [1550, 420] width 18 height 8
click at [1535, 397] on icon "scrollable content" at bounding box center [1533, 395] width 7 height 7
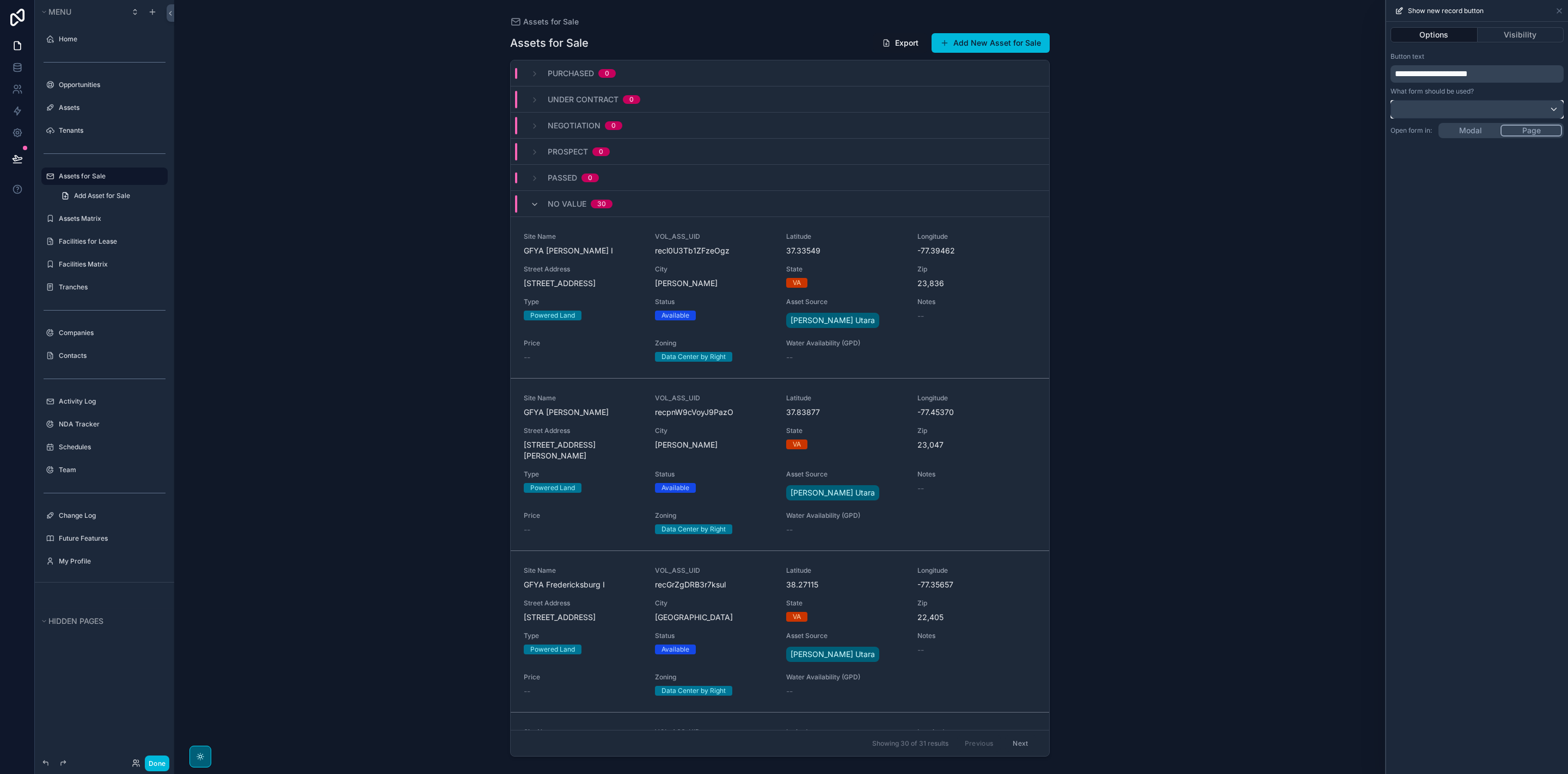
click at [1499, 110] on div at bounding box center [1476, 109] width 172 height 18
click at [1492, 303] on div at bounding box center [1477, 387] width 182 height 774
click at [1532, 131] on button "Page" at bounding box center [1530, 131] width 61 height 12
click at [1478, 135] on div "**********" at bounding box center [1477, 397] width 182 height 752
click at [978, 48] on button "Add New Asset for Sale" at bounding box center [990, 43] width 118 height 19
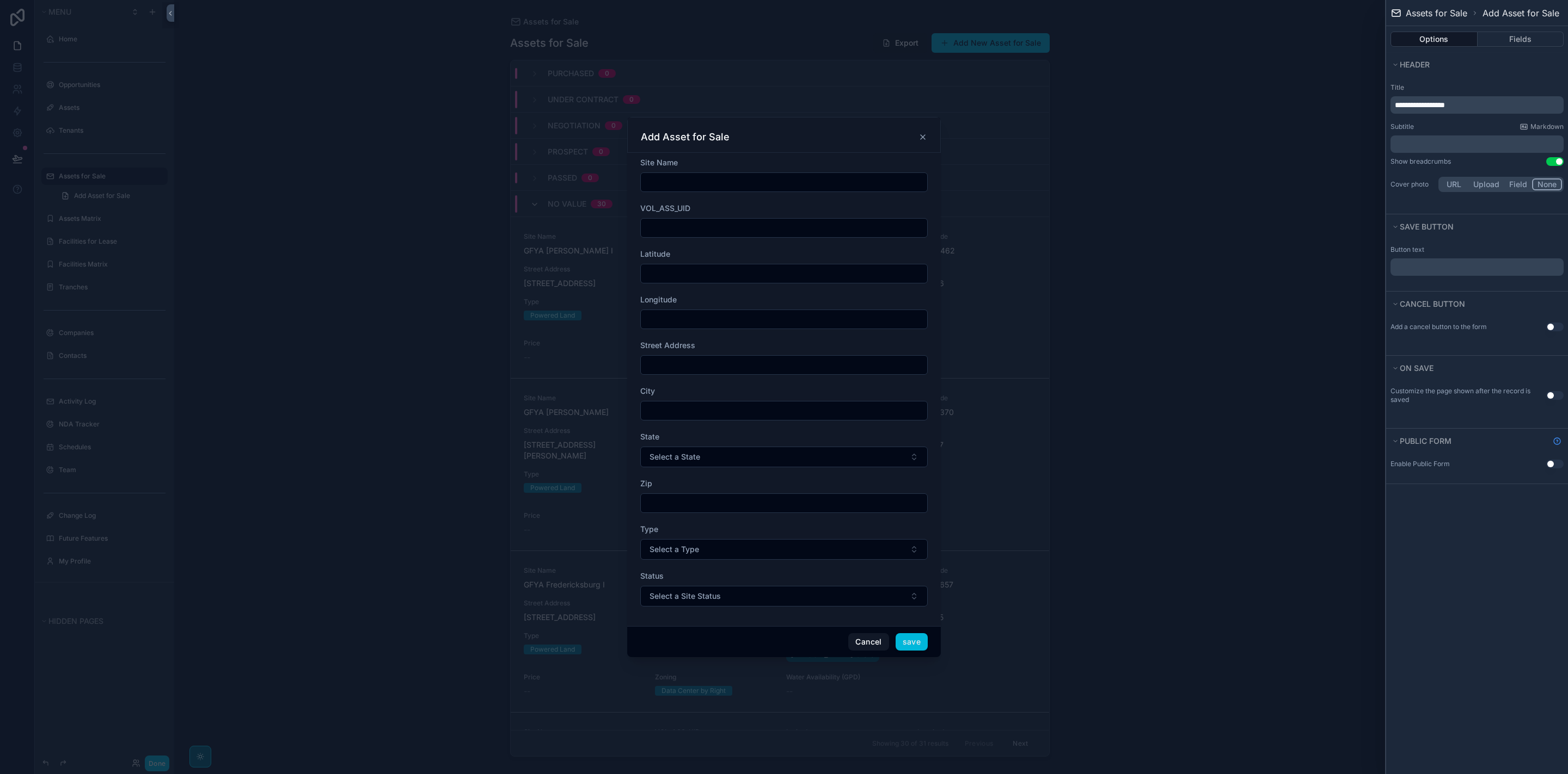
click at [925, 139] on icon "scrollable content" at bounding box center [923, 137] width 8 height 8
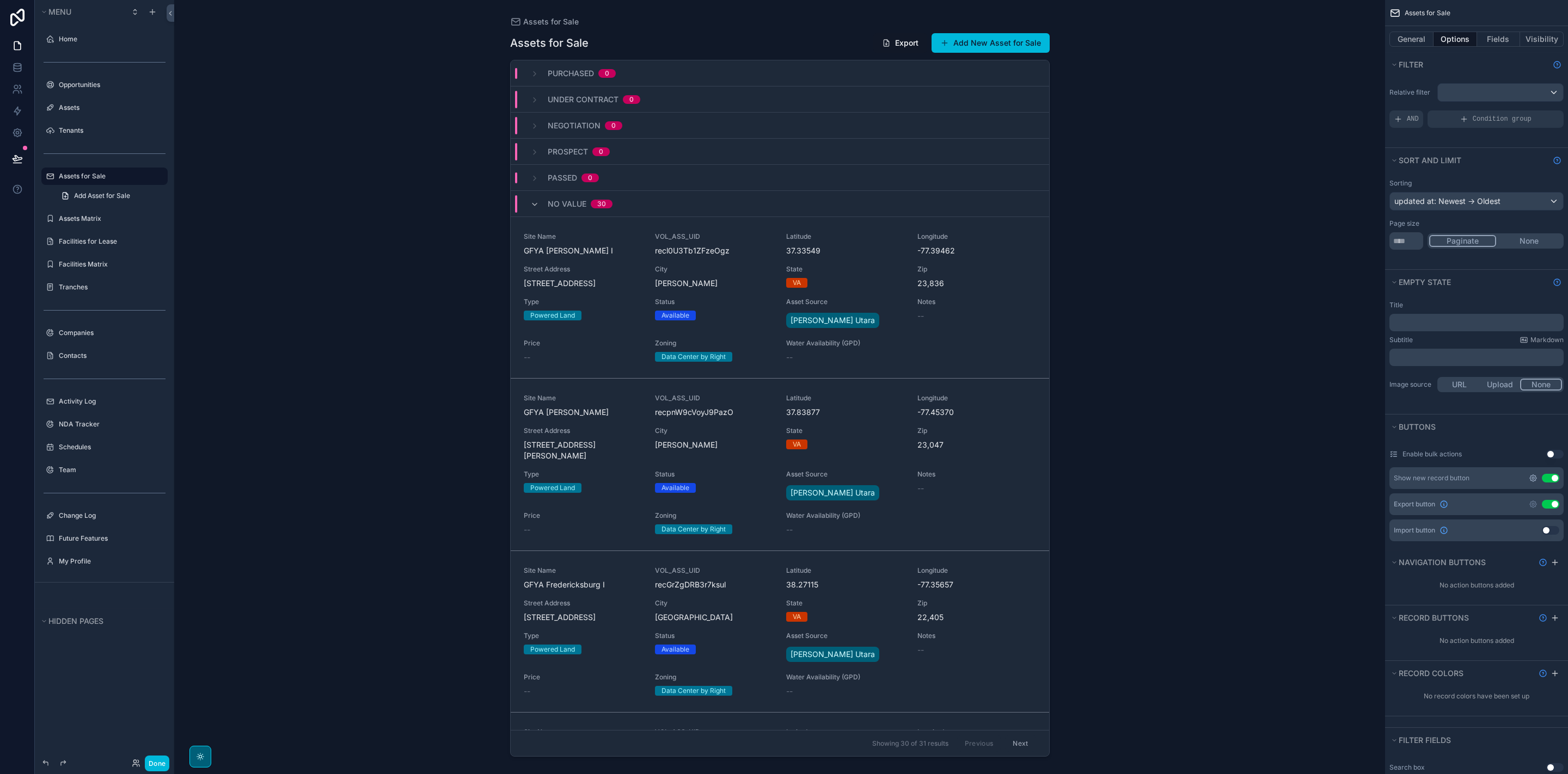
click at [1533, 480] on icon "scrollable content" at bounding box center [1533, 478] width 8 height 8
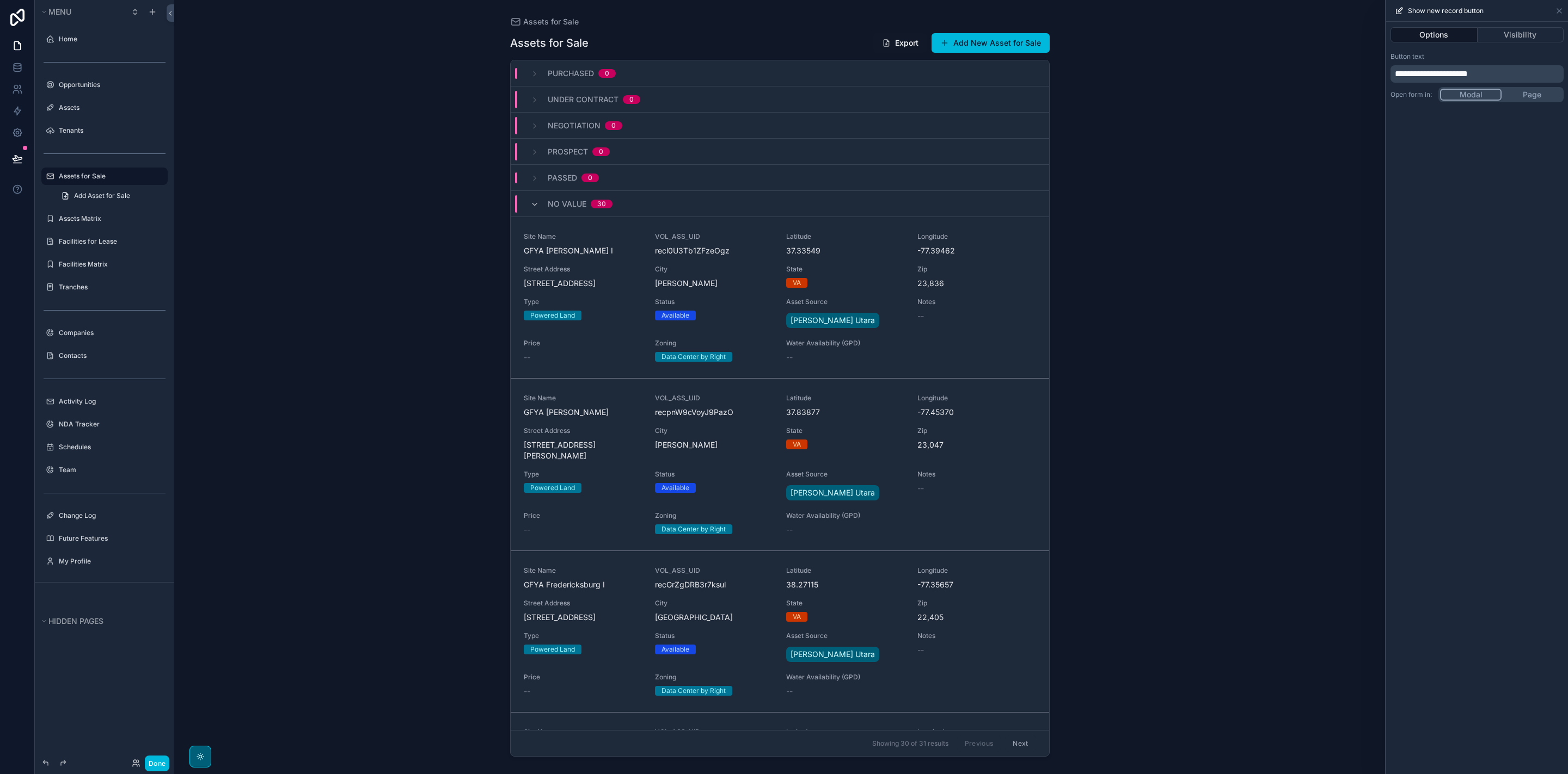
click at [1526, 95] on div "**********" at bounding box center [1477, 77] width 182 height 59
click at [1243, 147] on div "Assets for Sale Assets for Sale Export Add New Asset for Sale Purchased 0 Under…" at bounding box center [779, 387] width 1211 height 774
click at [1028, 49] on button "Add New Asset for Sale" at bounding box center [990, 43] width 118 height 19
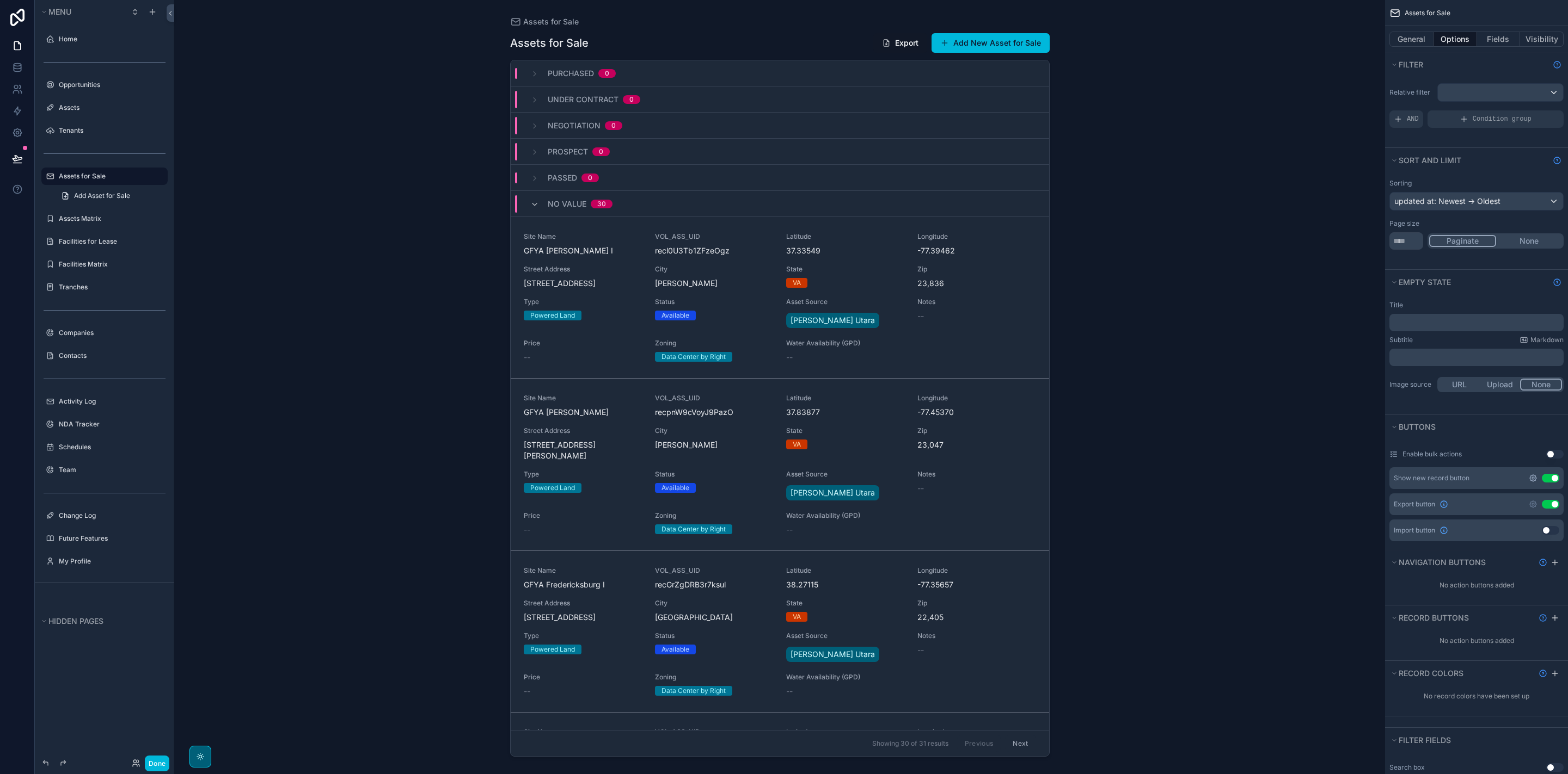
click at [1532, 479] on icon "scrollable content" at bounding box center [1533, 478] width 8 height 8
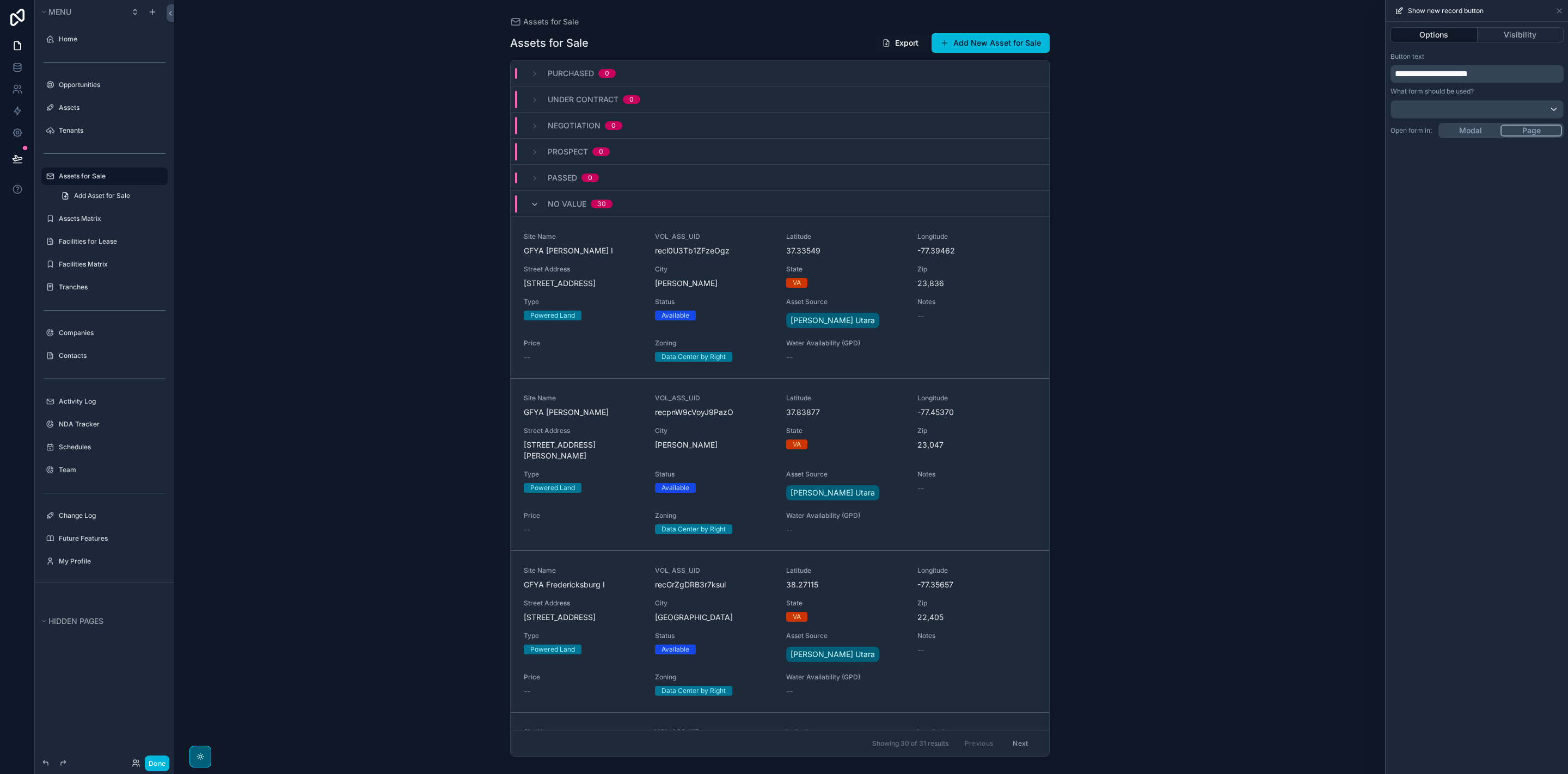
click at [1478, 132] on div "**********" at bounding box center [1477, 397] width 182 height 752
click at [1559, 15] on icon at bounding box center [1559, 11] width 8 height 8
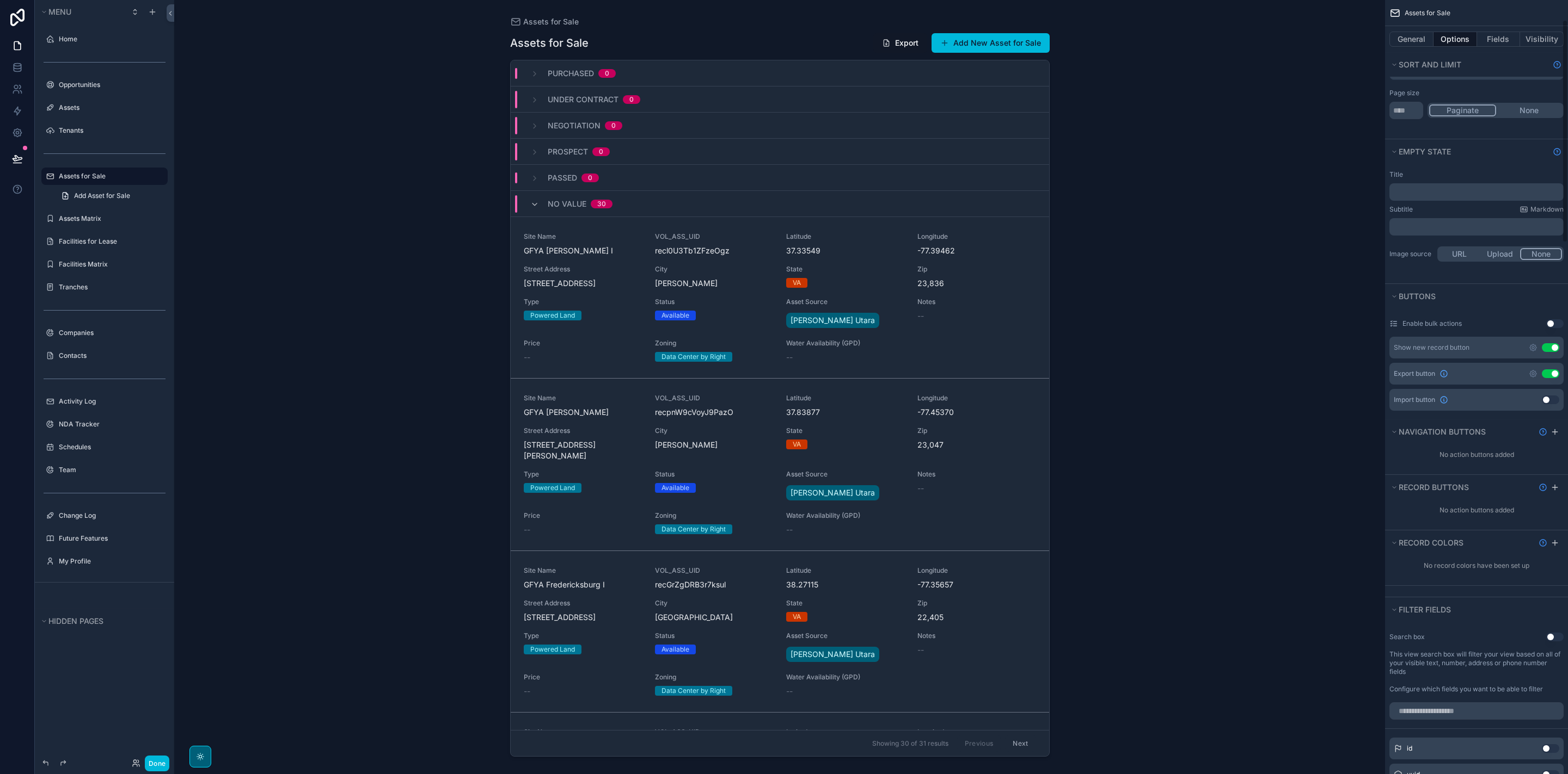
scroll to position [138, 0]
click at [1555, 423] on icon "scrollable content" at bounding box center [1555, 424] width 8 height 8
click at [1477, 452] on div "Action #1" at bounding box center [1476, 451] width 174 height 18
click at [0, 0] on icon "scrollable content" at bounding box center [0, 0] width 0 height 0
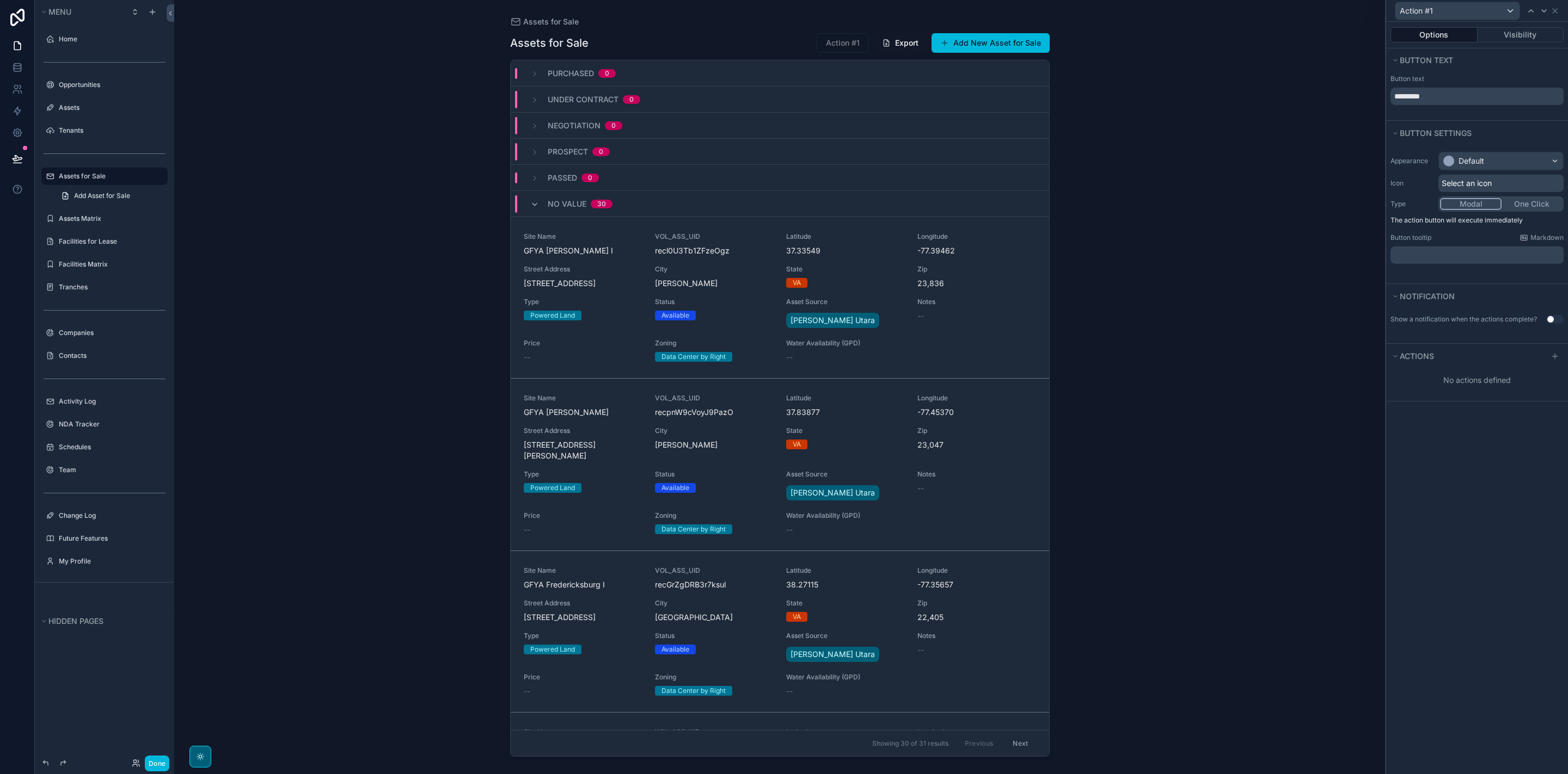
click at [1470, 201] on button "Modal" at bounding box center [1470, 204] width 61 height 12
click at [1555, 12] on icon at bounding box center [1555, 11] width 8 height 8
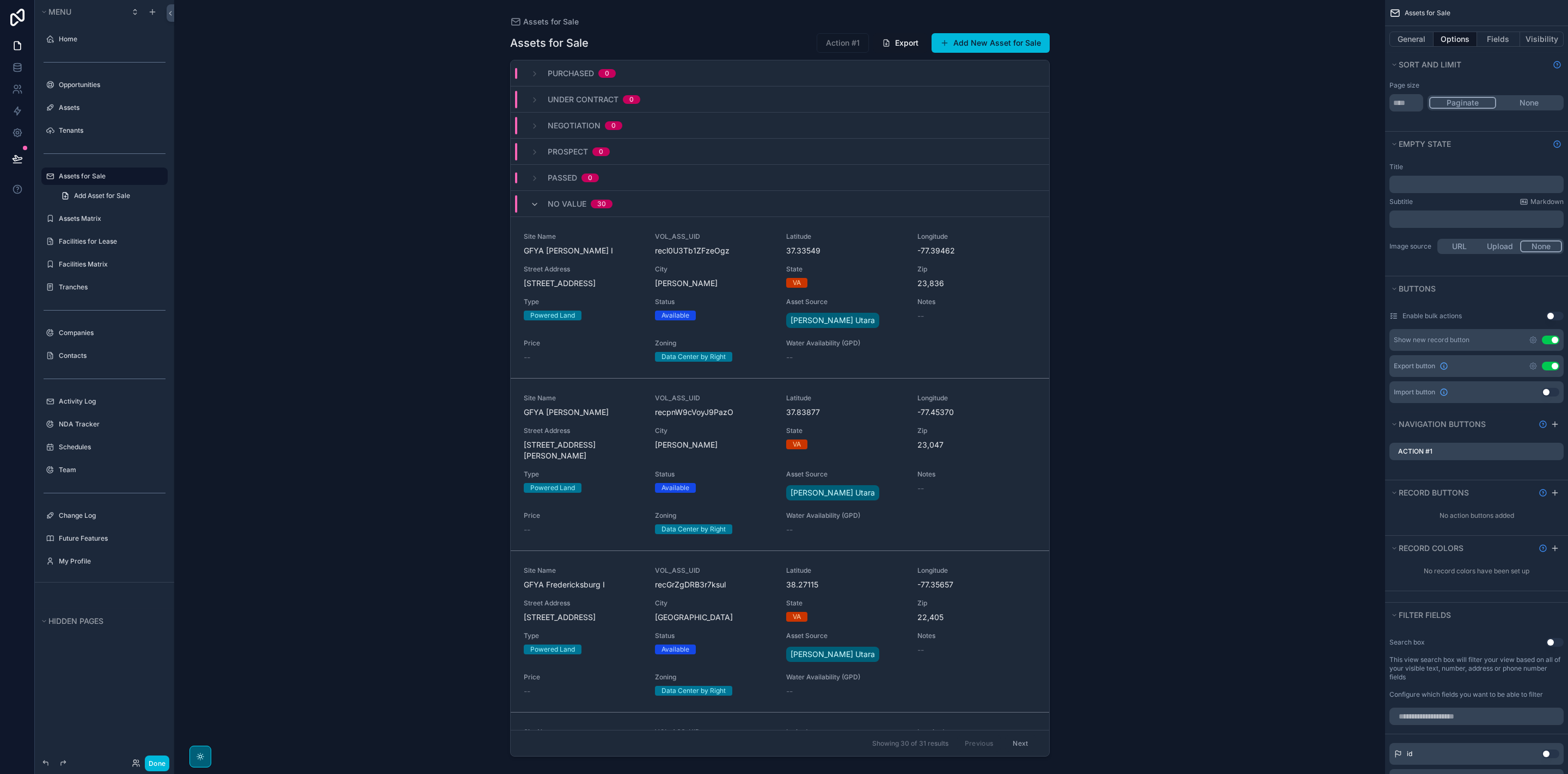
click at [0, 0] on icon "scrollable content" at bounding box center [0, 0] width 0 height 0
click at [1539, 435] on icon at bounding box center [1537, 434] width 8 height 8
click at [1557, 478] on icon "scrollable content" at bounding box center [1555, 479] width 8 height 8
click at [0, 0] on icon "scrollable content" at bounding box center [0, 0] width 0 height 0
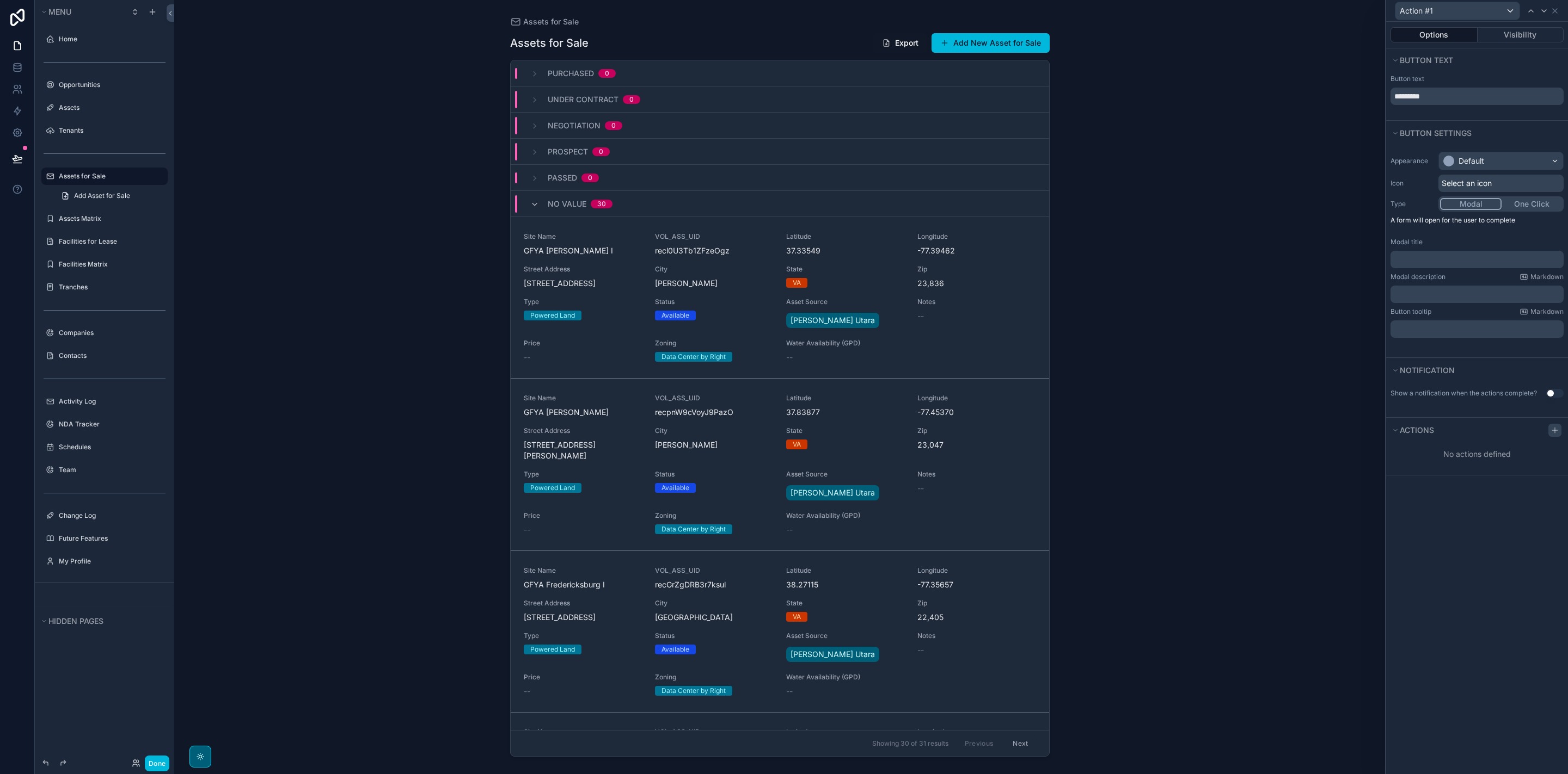
click at [1551, 428] on icon at bounding box center [1555, 430] width 8 height 8
click at [1532, 480] on div "Select a type" at bounding box center [1477, 475] width 163 height 18
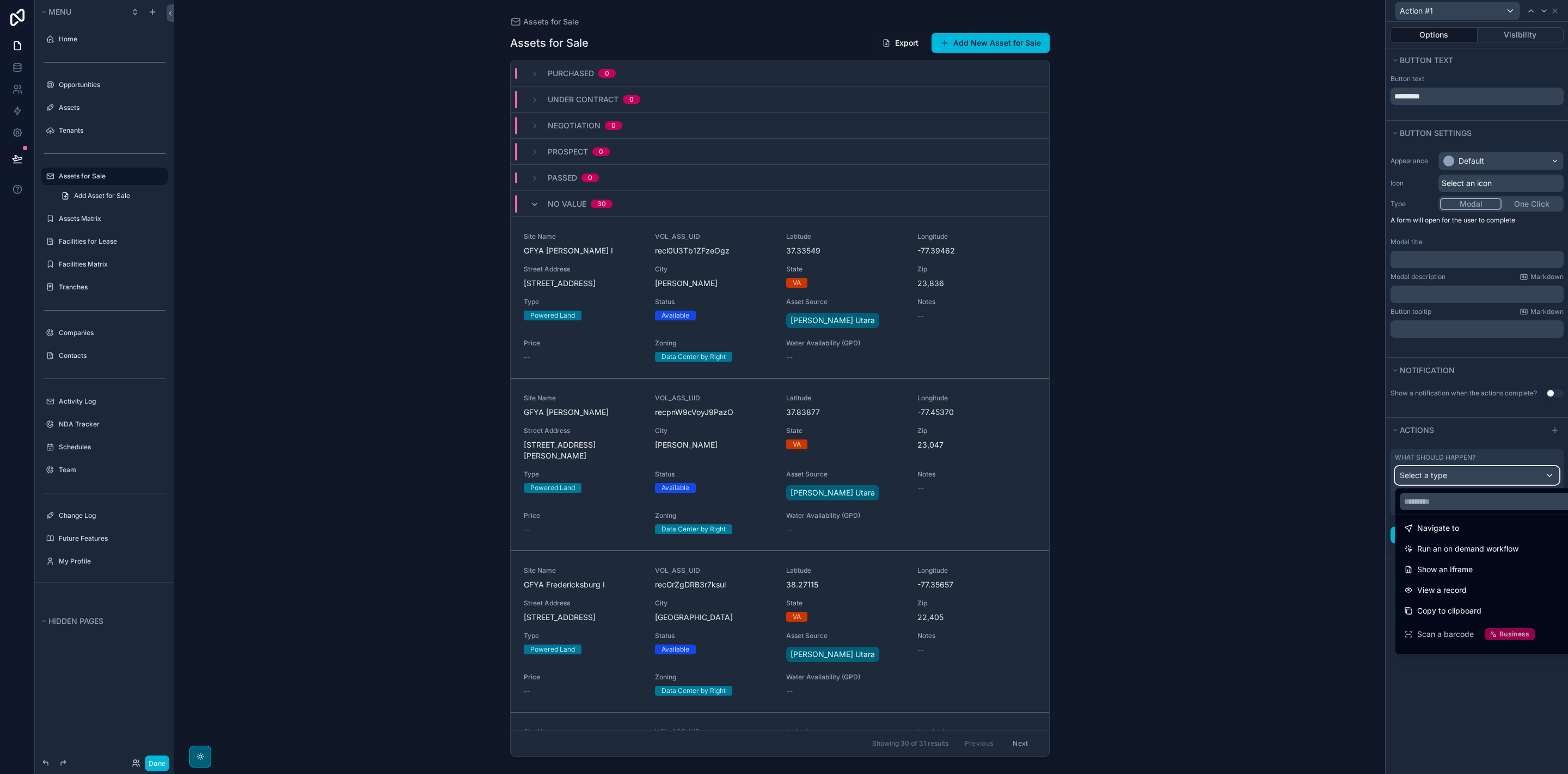
scroll to position [0, 0]
click at [1515, 85] on div at bounding box center [1477, 387] width 182 height 774
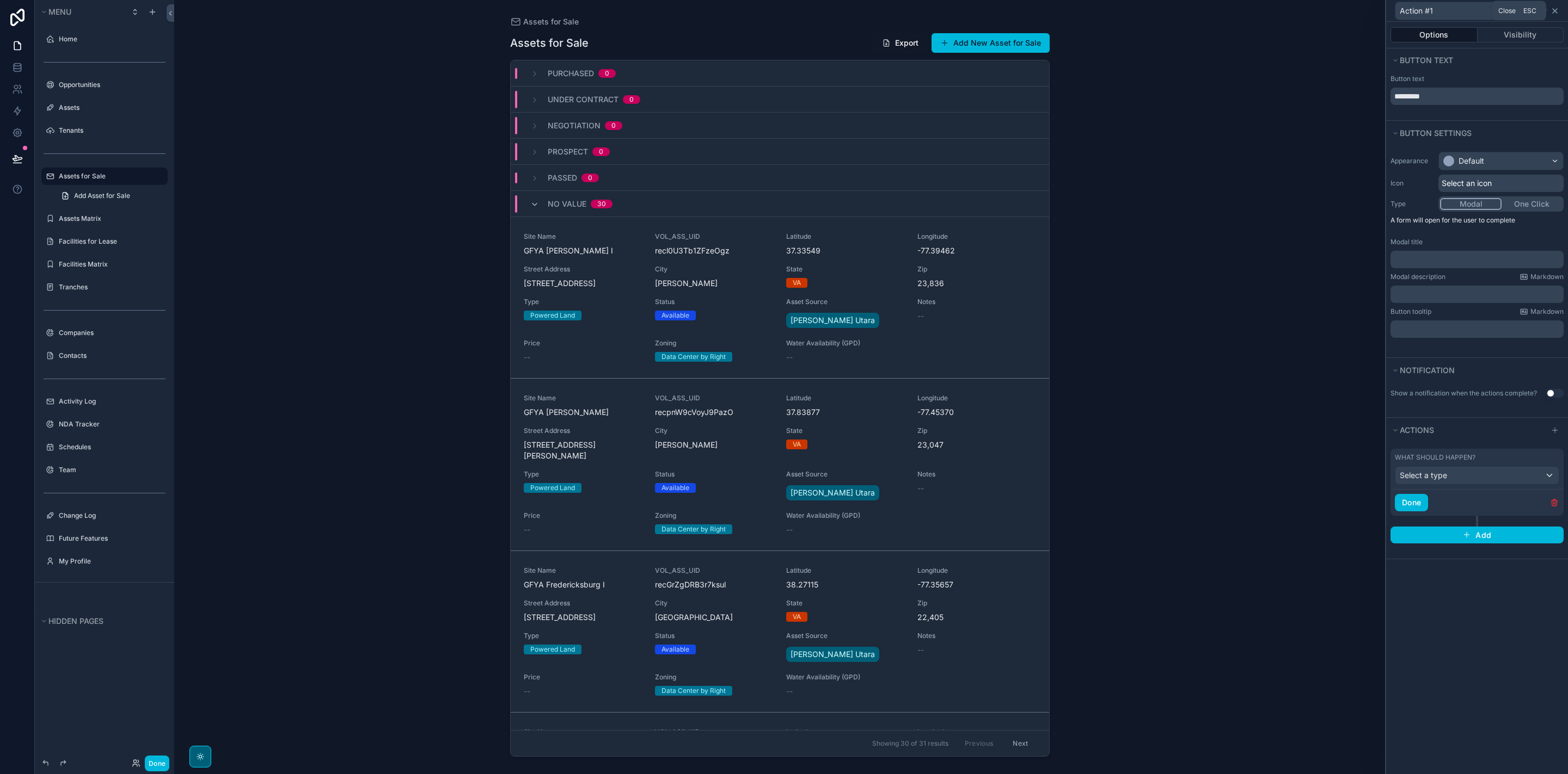
click at [1558, 13] on icon at bounding box center [1555, 11] width 8 height 8
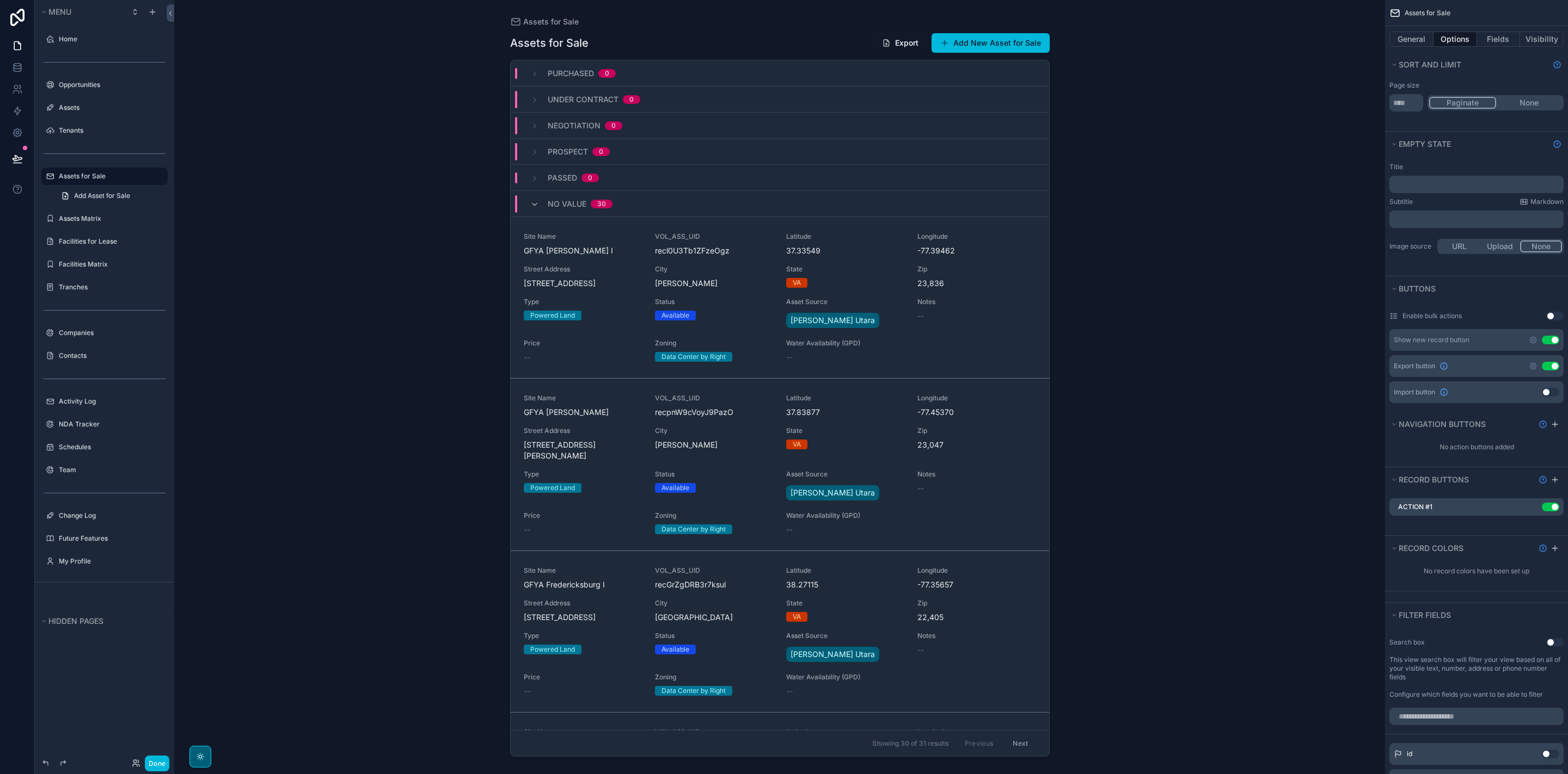
click at [0, 0] on icon "scrollable content" at bounding box center [0, 0] width 0 height 0
click at [1539, 489] on icon at bounding box center [1537, 490] width 8 height 8
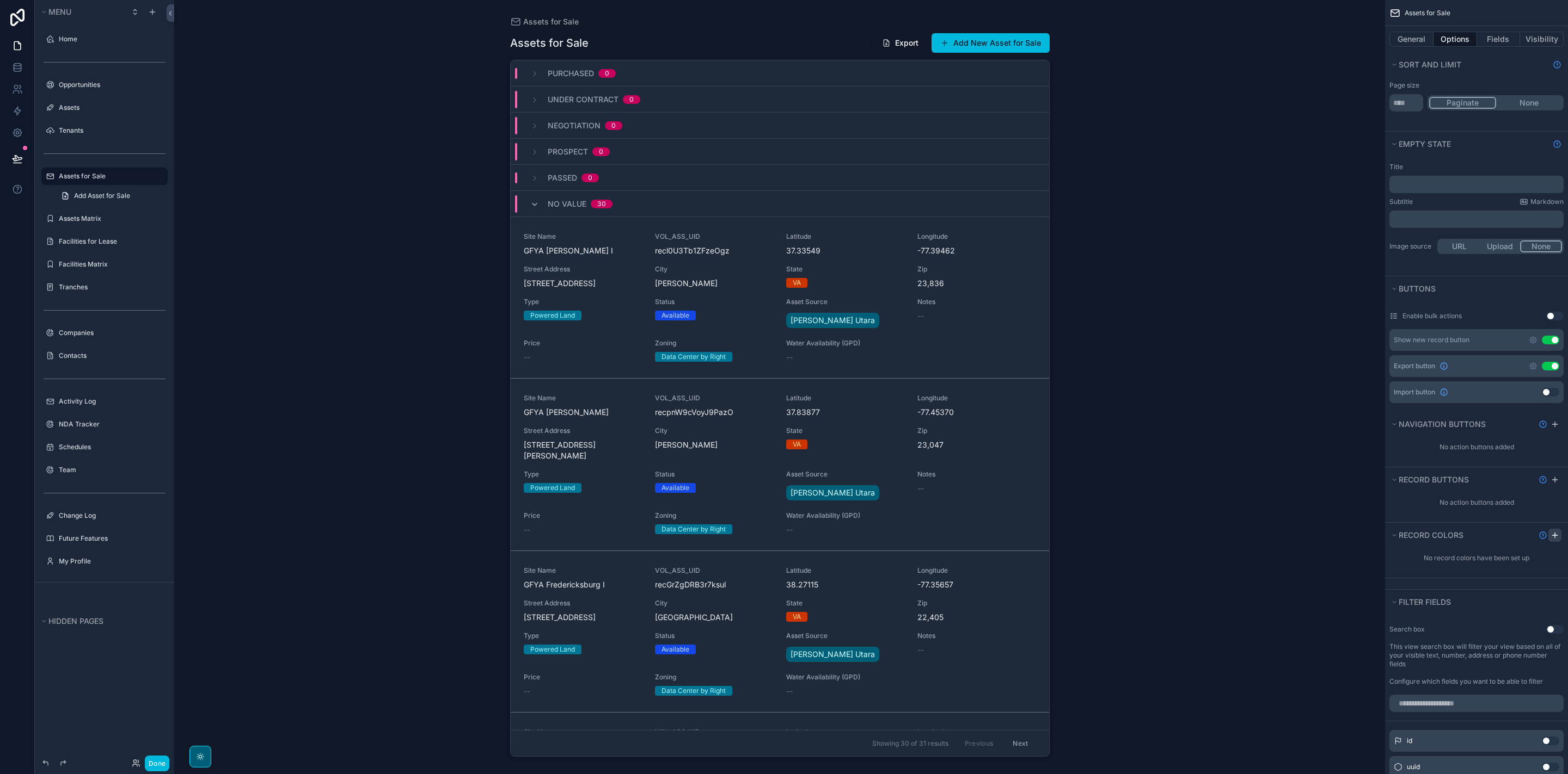
click at [1553, 537] on icon "scrollable content" at bounding box center [1555, 536] width 8 height 8
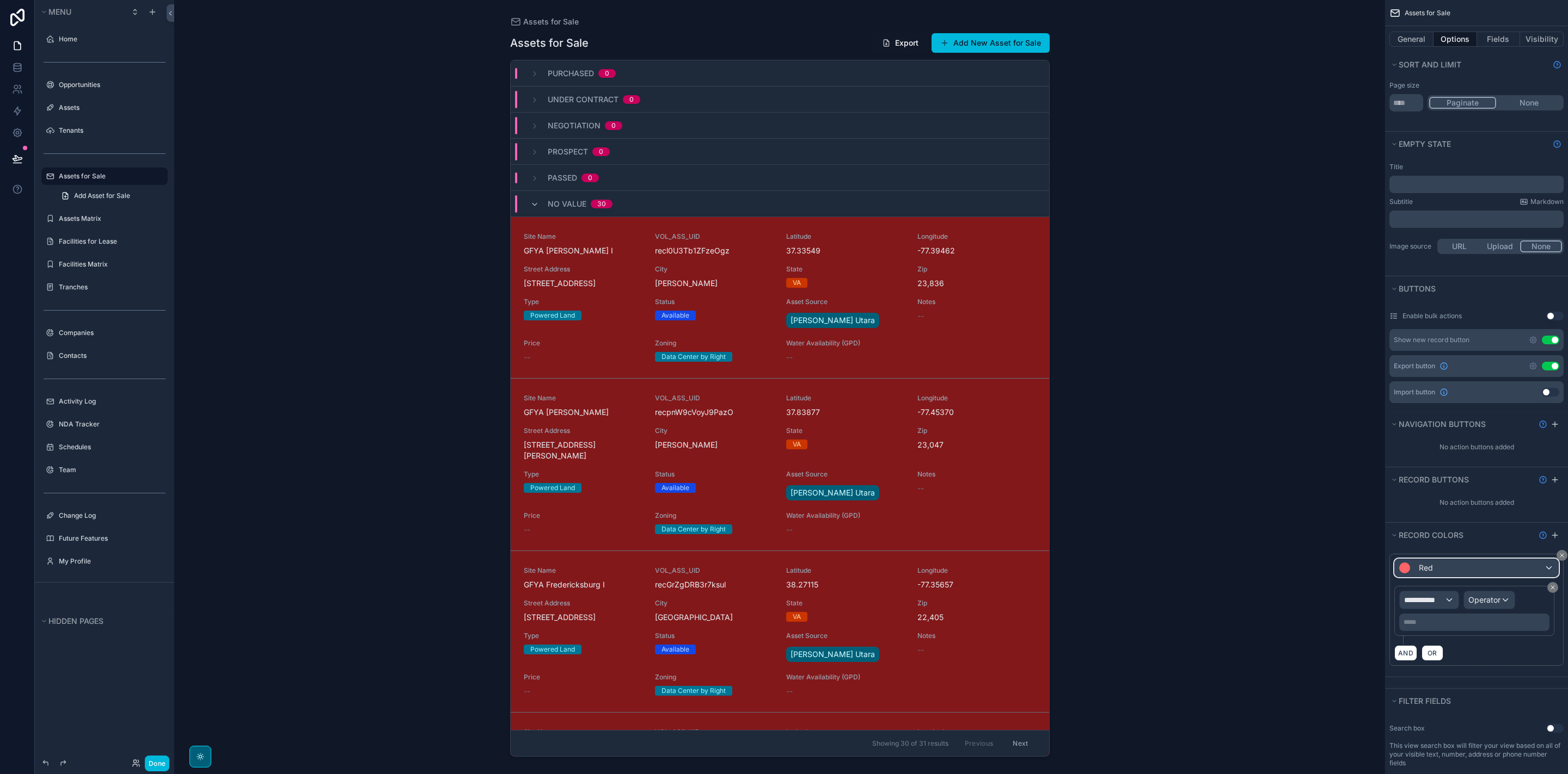
click at [1530, 564] on div "Red" at bounding box center [1476, 567] width 163 height 18
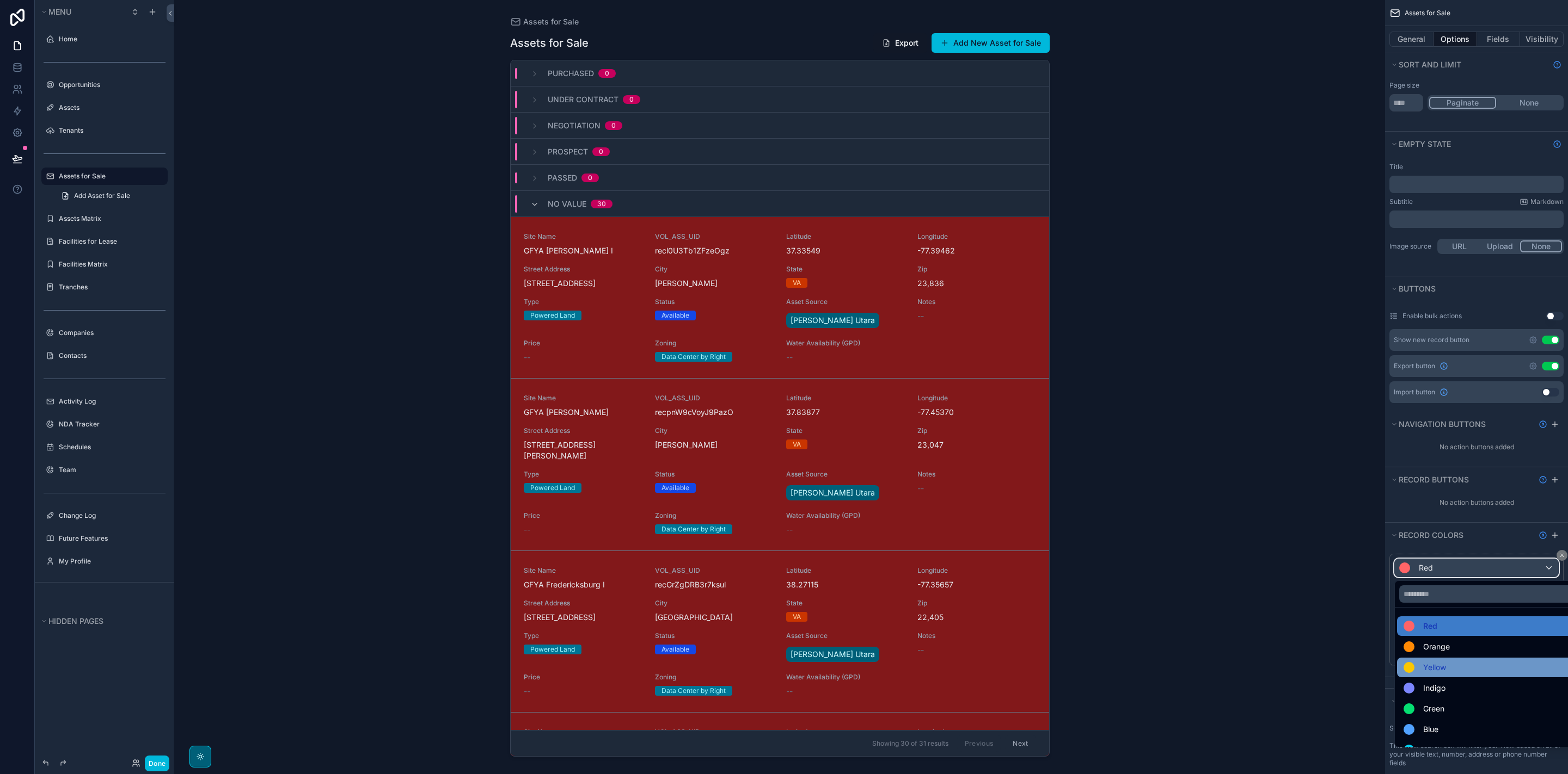
scroll to position [77, 0]
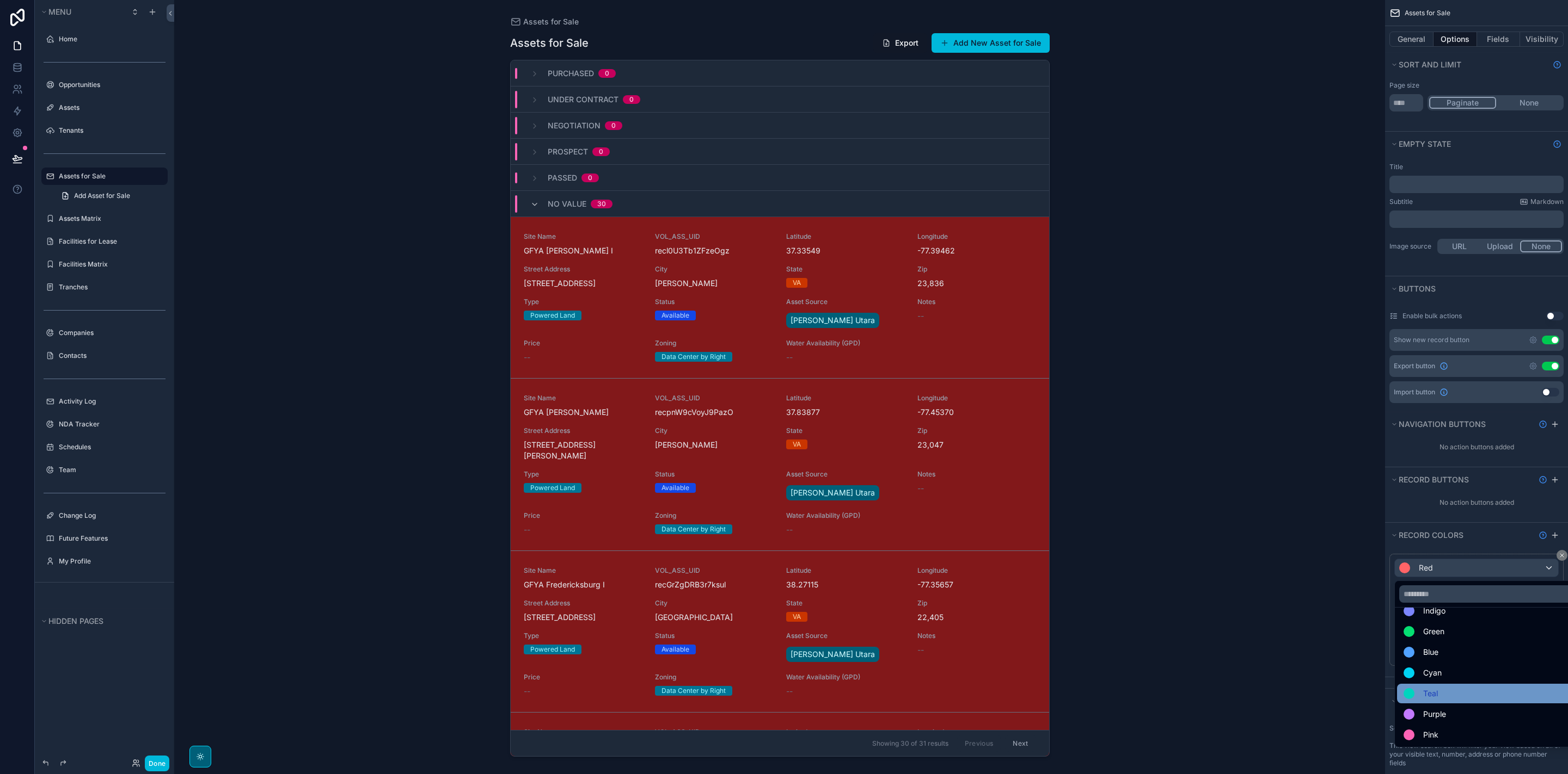
click at [1491, 684] on div "Teal" at bounding box center [1489, 693] width 184 height 19
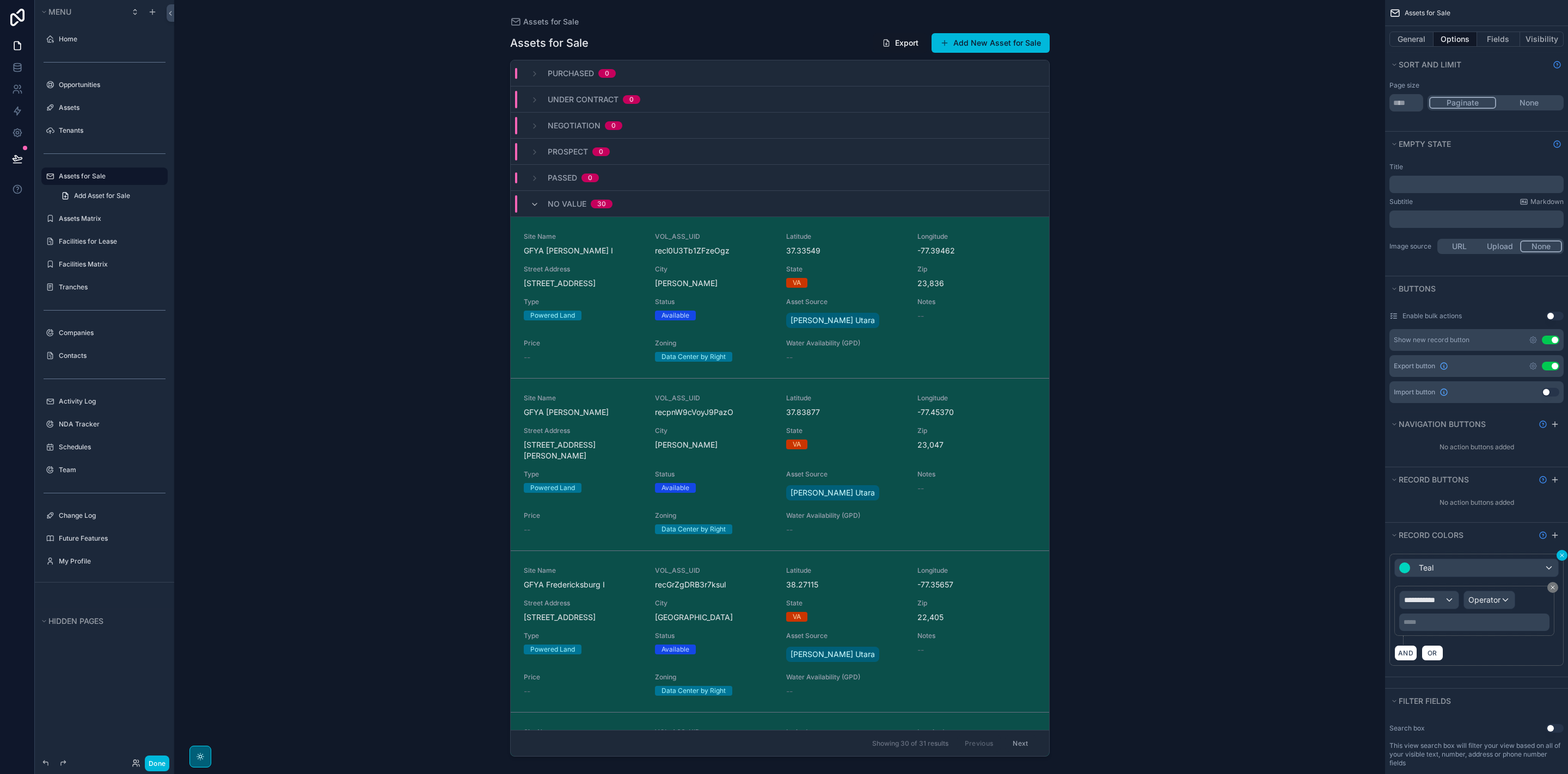
click at [1561, 556] on icon "scrollable content" at bounding box center [1562, 556] width 3 height 3
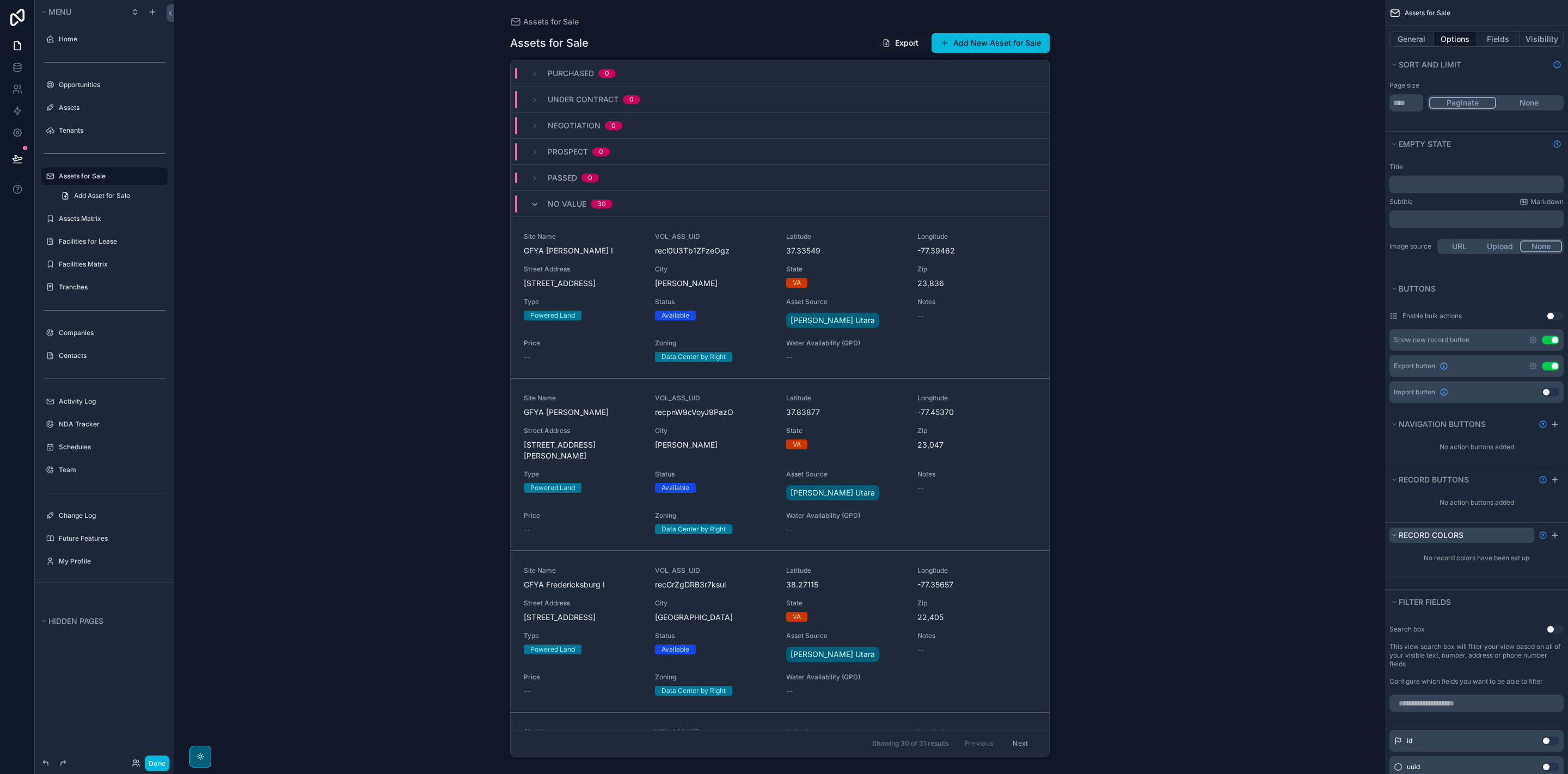
click at [1406, 536] on span "Record colors" at bounding box center [1431, 535] width 64 height 9
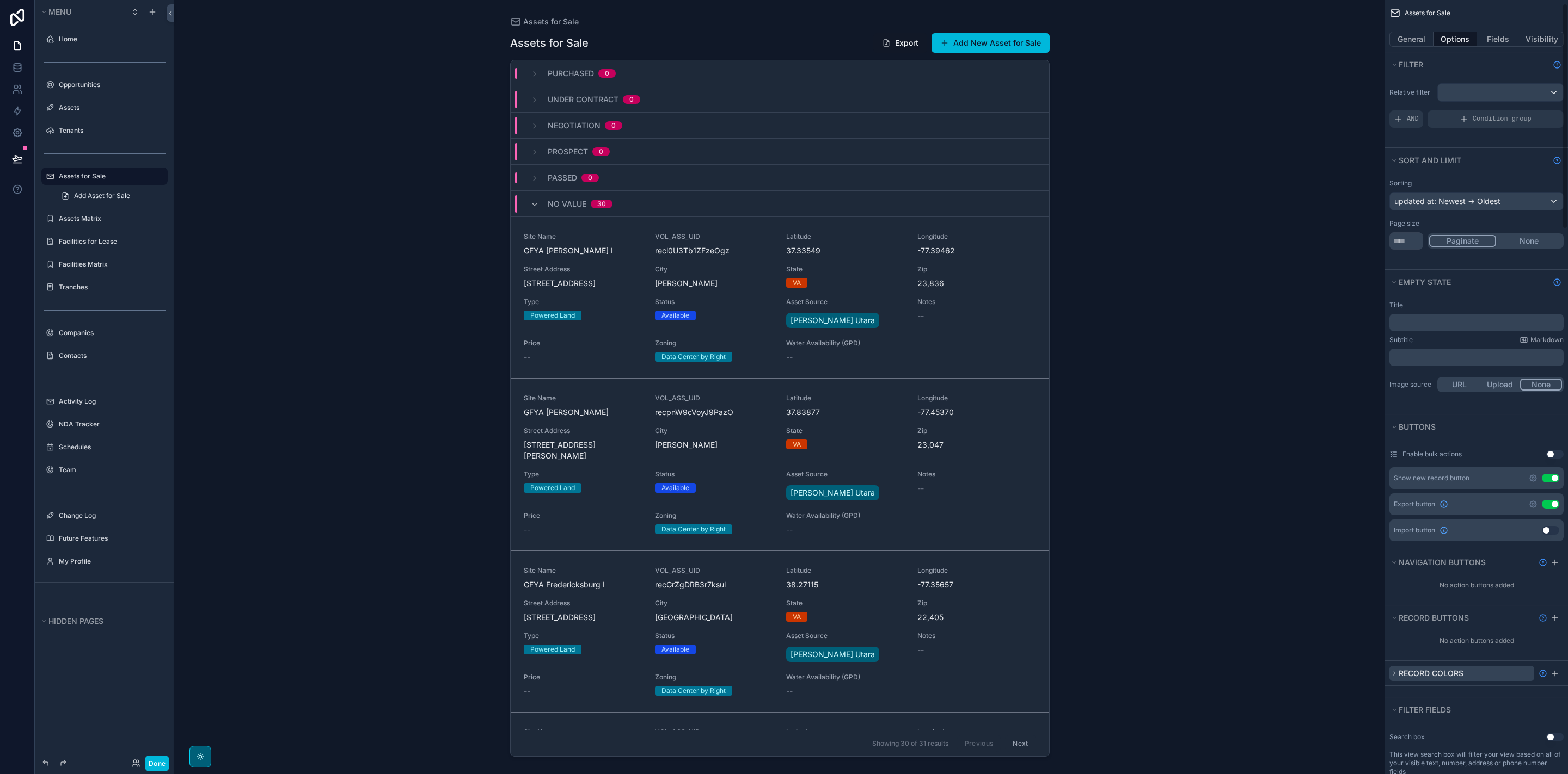
scroll to position [295, 0]
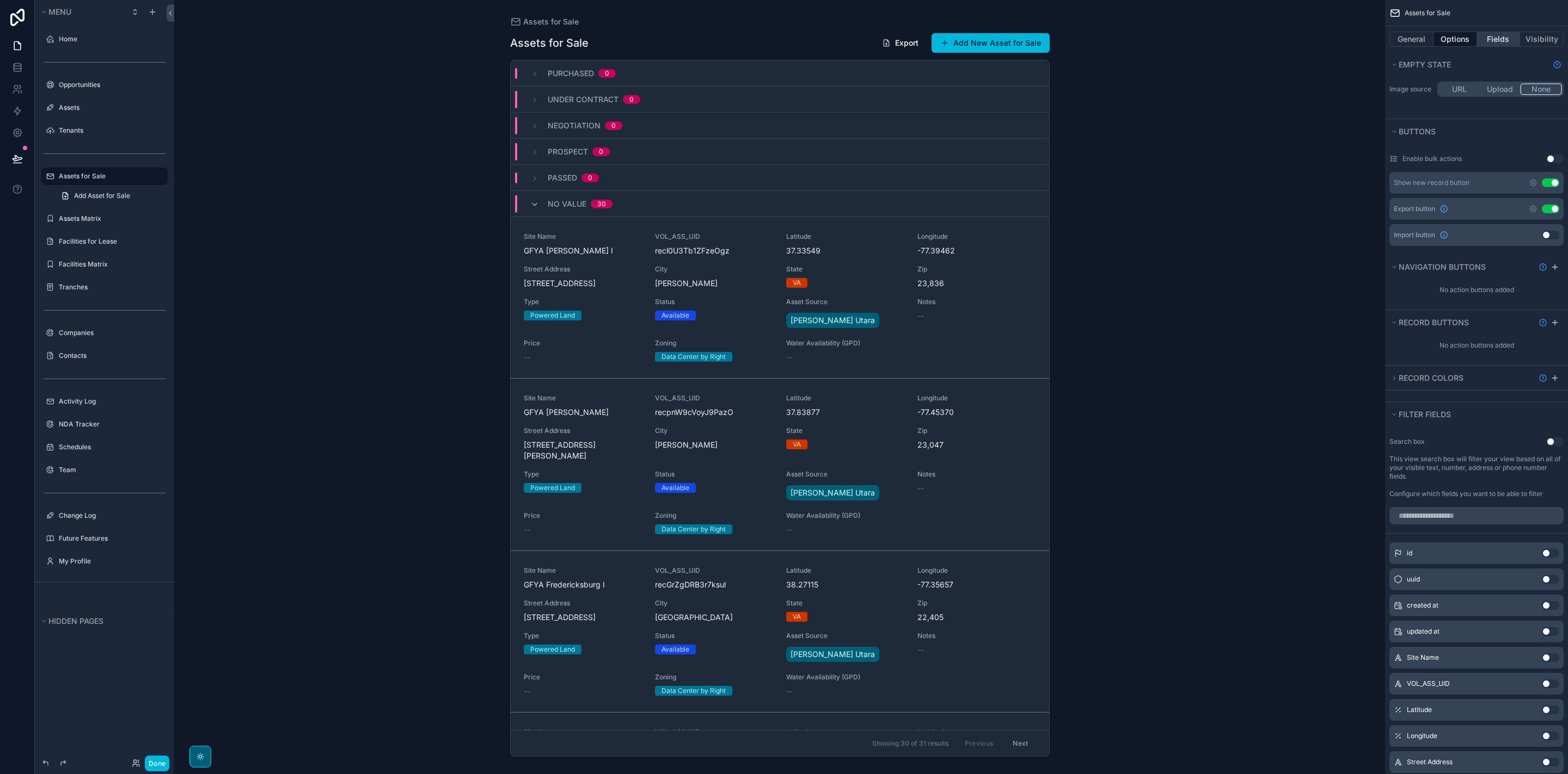
click at [1497, 37] on button "Fields" at bounding box center [1499, 39] width 44 height 15
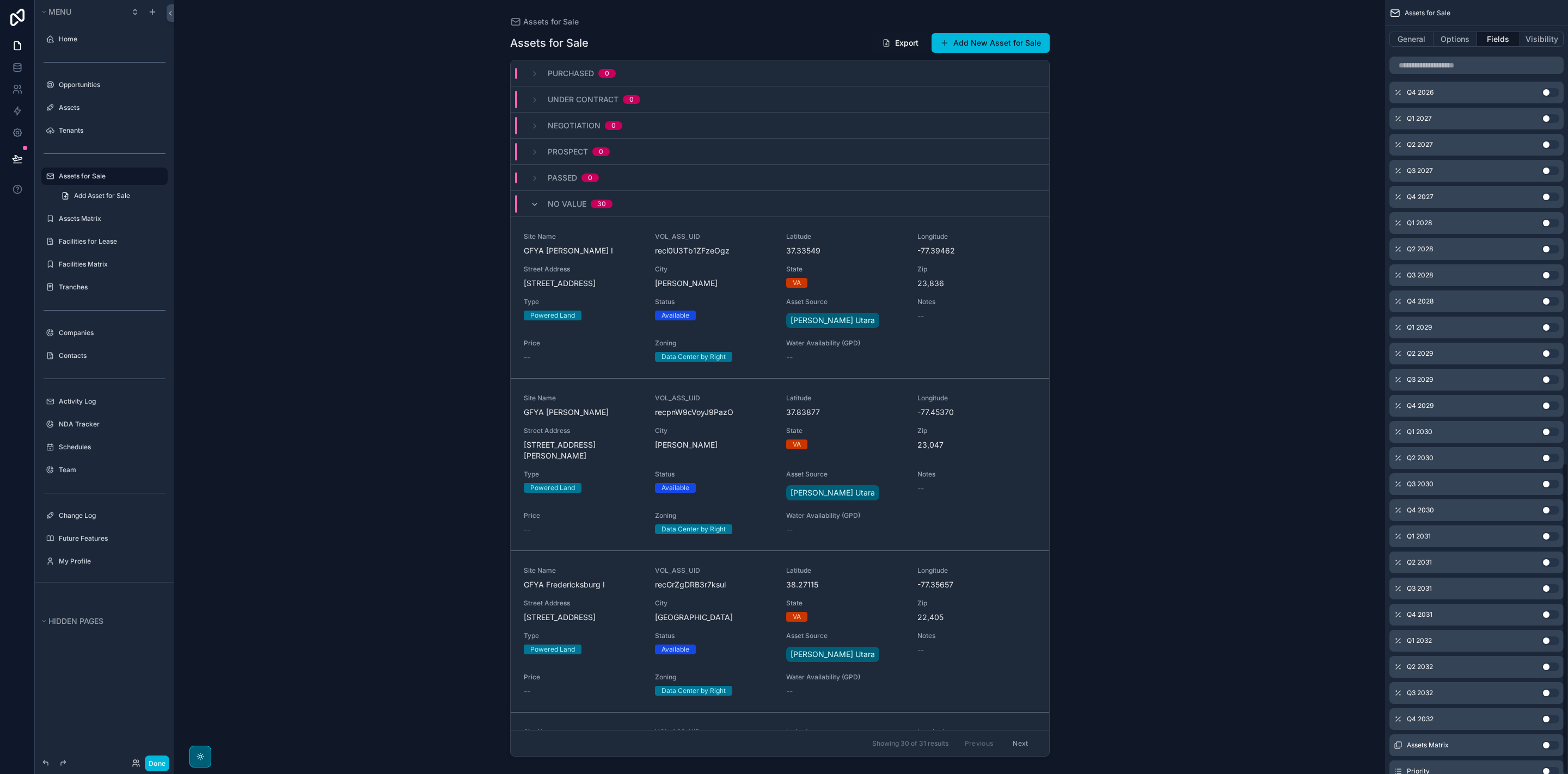
scroll to position [1151, 0]
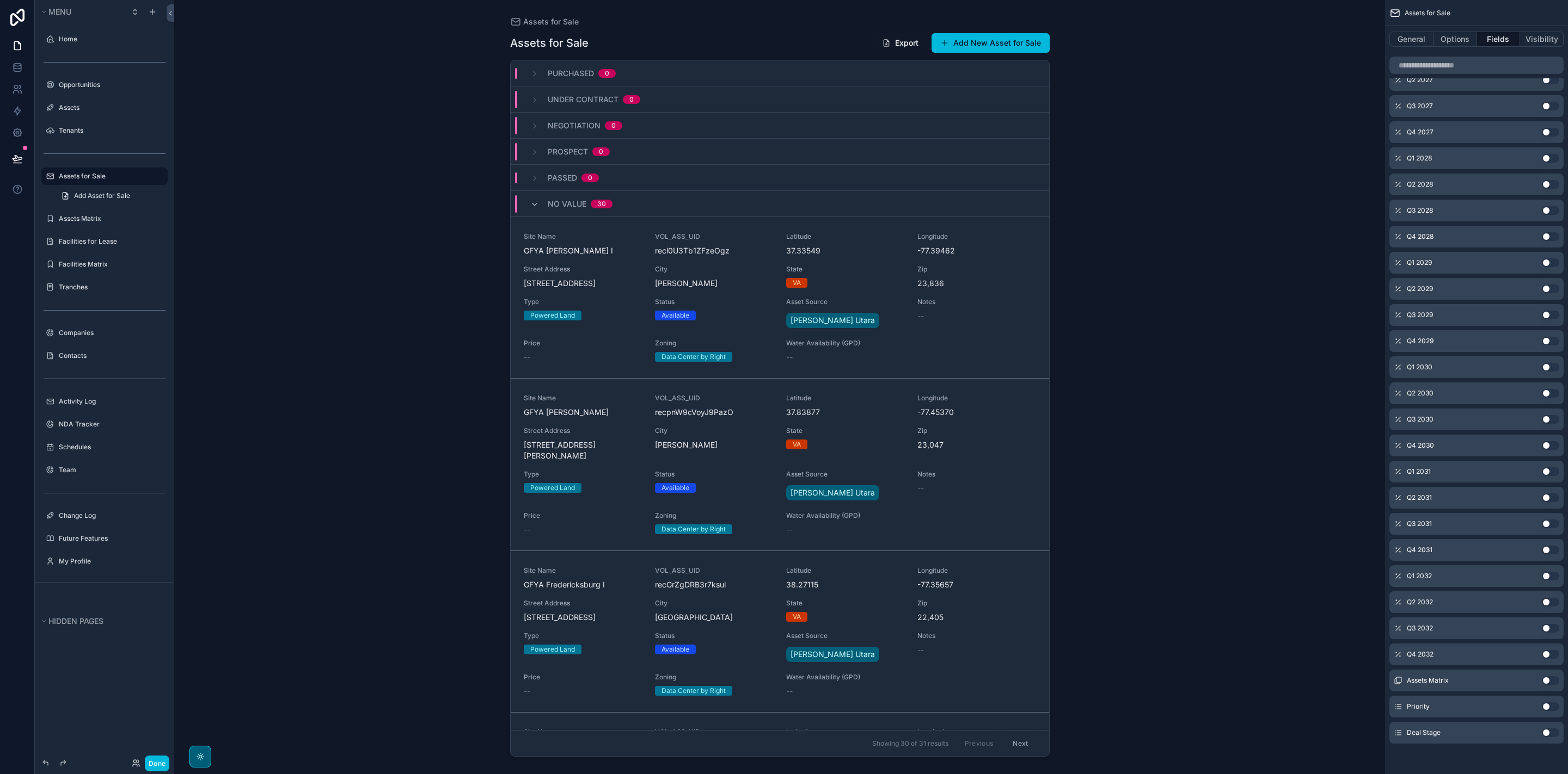
click at [1512, 736] on div "Deal Stage Use setting" at bounding box center [1476, 733] width 174 height 22
click at [1551, 733] on button "Use setting" at bounding box center [1550, 733] width 18 height 8
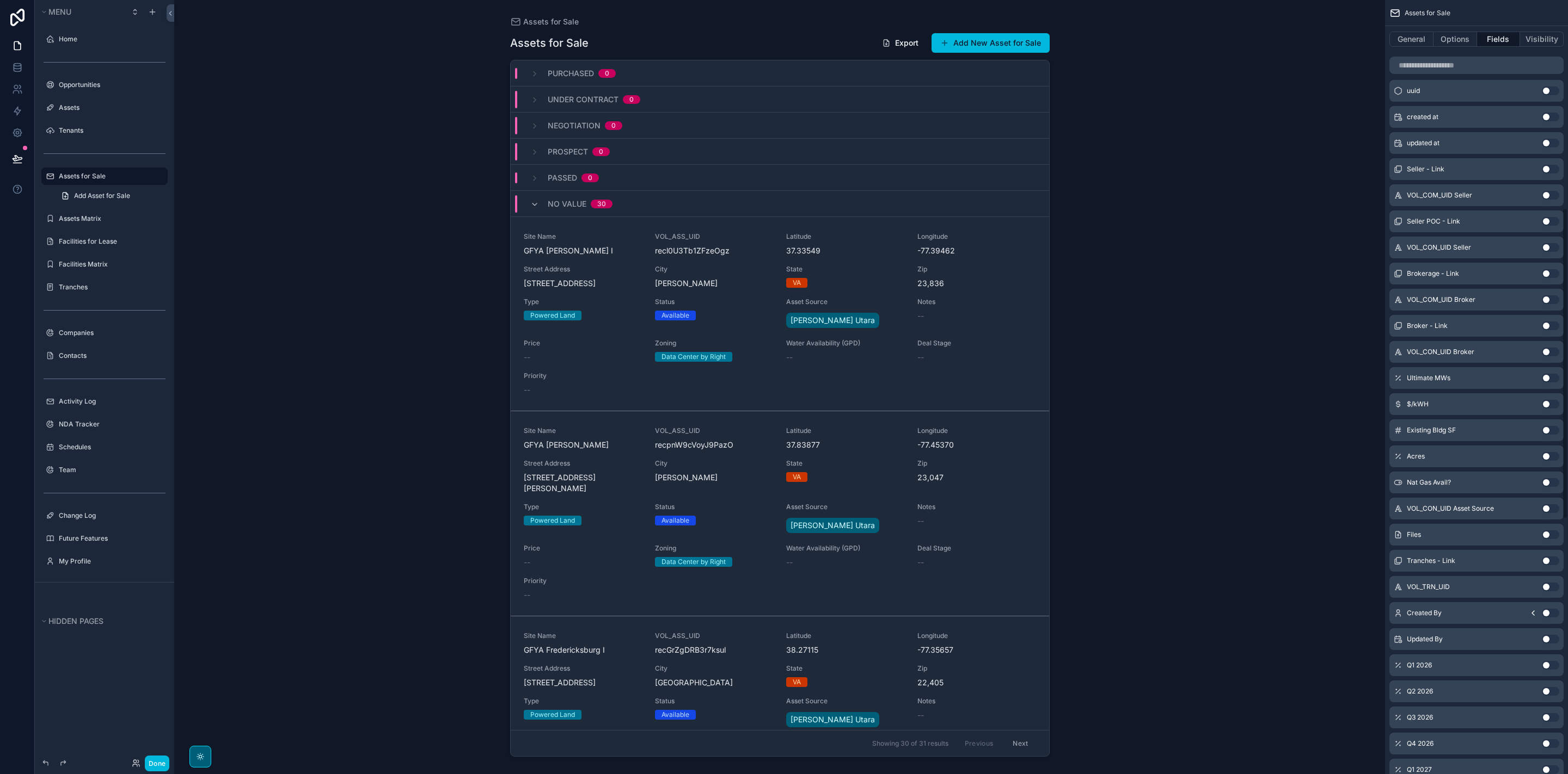
scroll to position [474, 0]
click at [1551, 497] on button "Use setting" at bounding box center [1550, 496] width 18 height 8
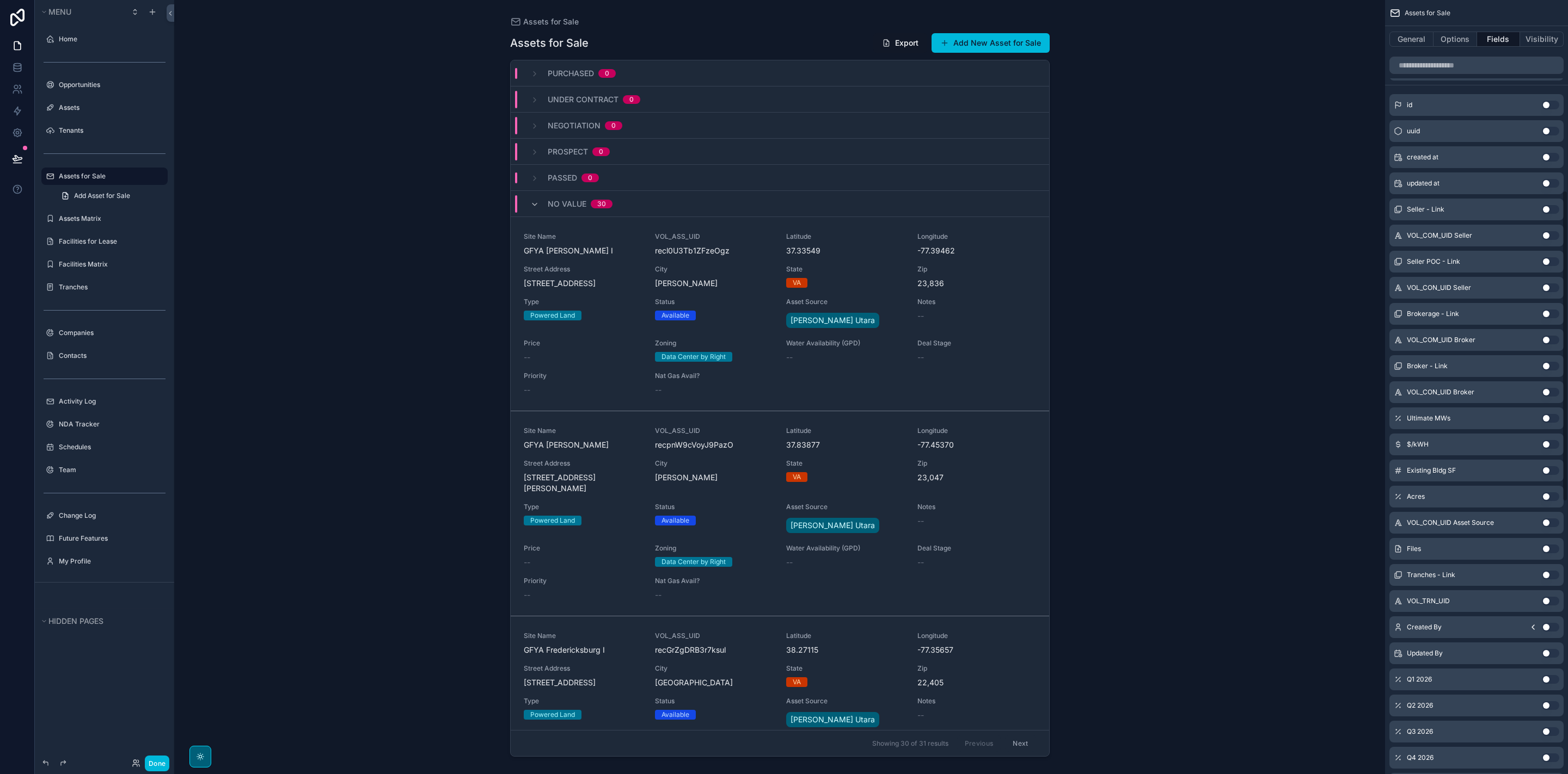
click at [1551, 497] on button "Use setting" at bounding box center [1550, 496] width 18 height 8
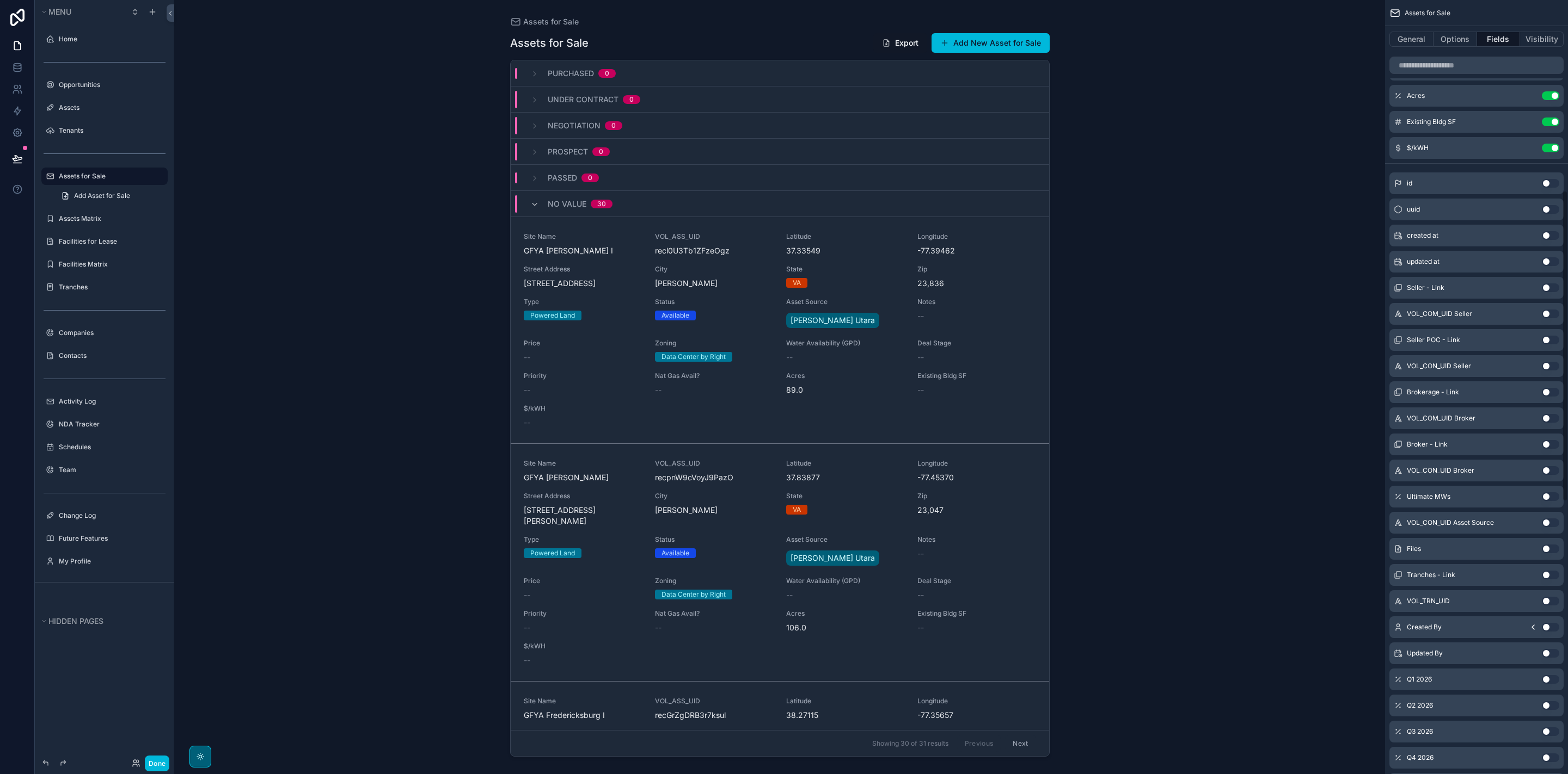
click at [1551, 497] on button "Use setting" at bounding box center [1550, 496] width 18 height 8
click at [1545, 468] on button "Use setting" at bounding box center [1550, 470] width 18 height 8
click at [1551, 445] on button "Use setting" at bounding box center [1550, 444] width 18 height 8
click at [1551, 419] on button "Use setting" at bounding box center [1550, 418] width 18 height 8
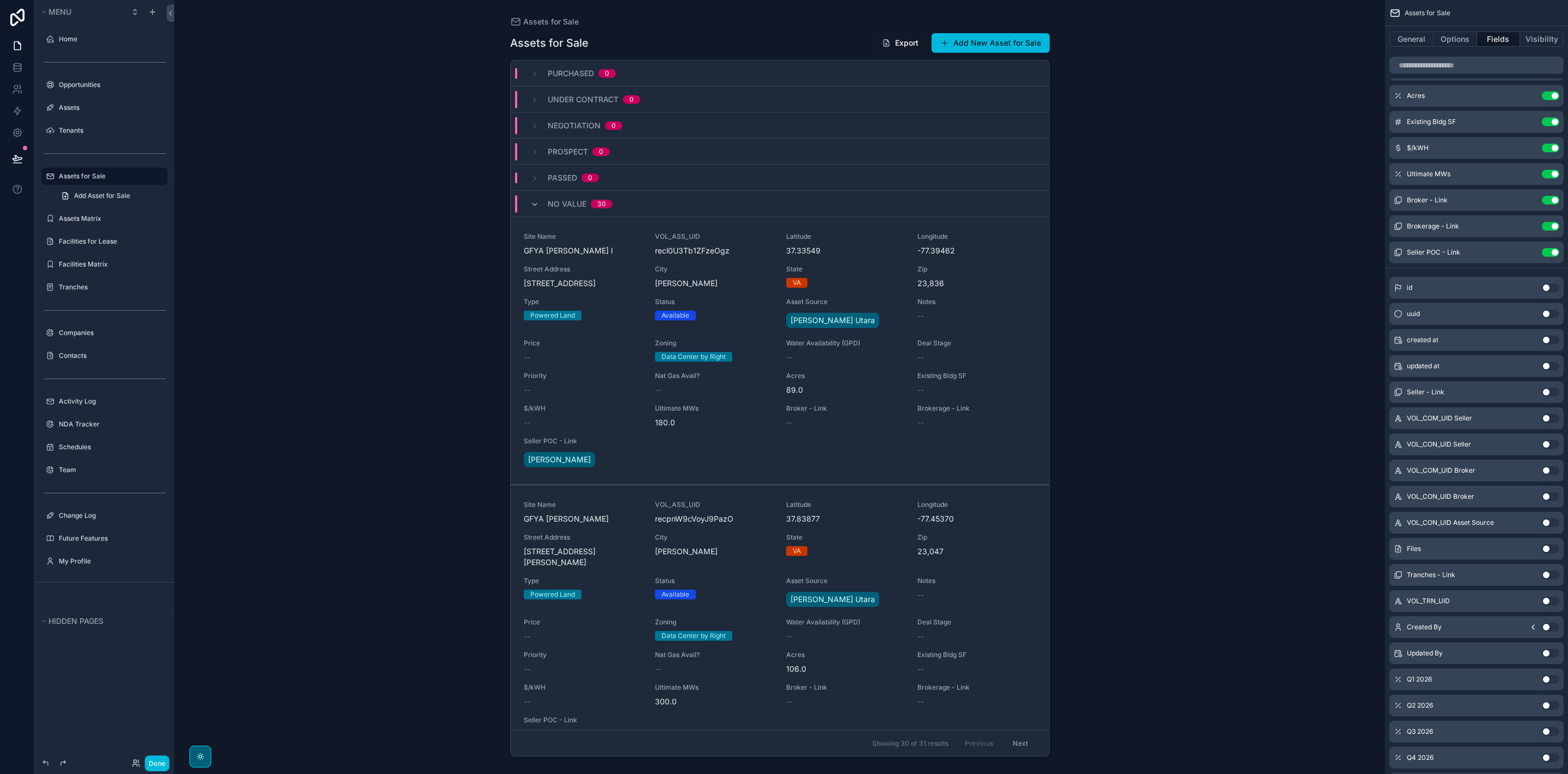
click at [1546, 394] on button "Use setting" at bounding box center [1550, 392] width 18 height 8
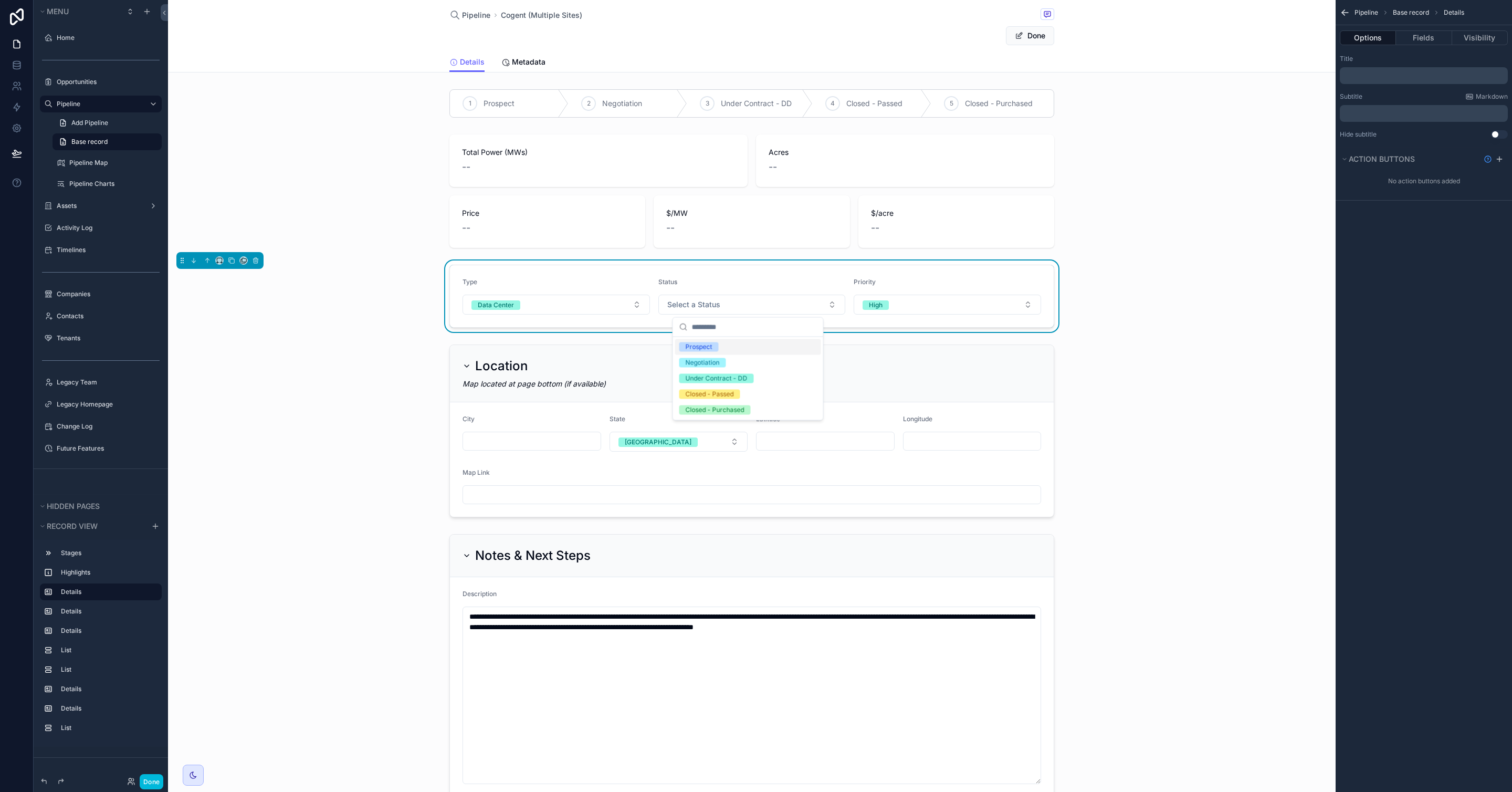
click at [195, 773] on icon "scrollable content" at bounding box center [193, 775] width 8 height 8
